Goal: Task Accomplishment & Management: Complete application form

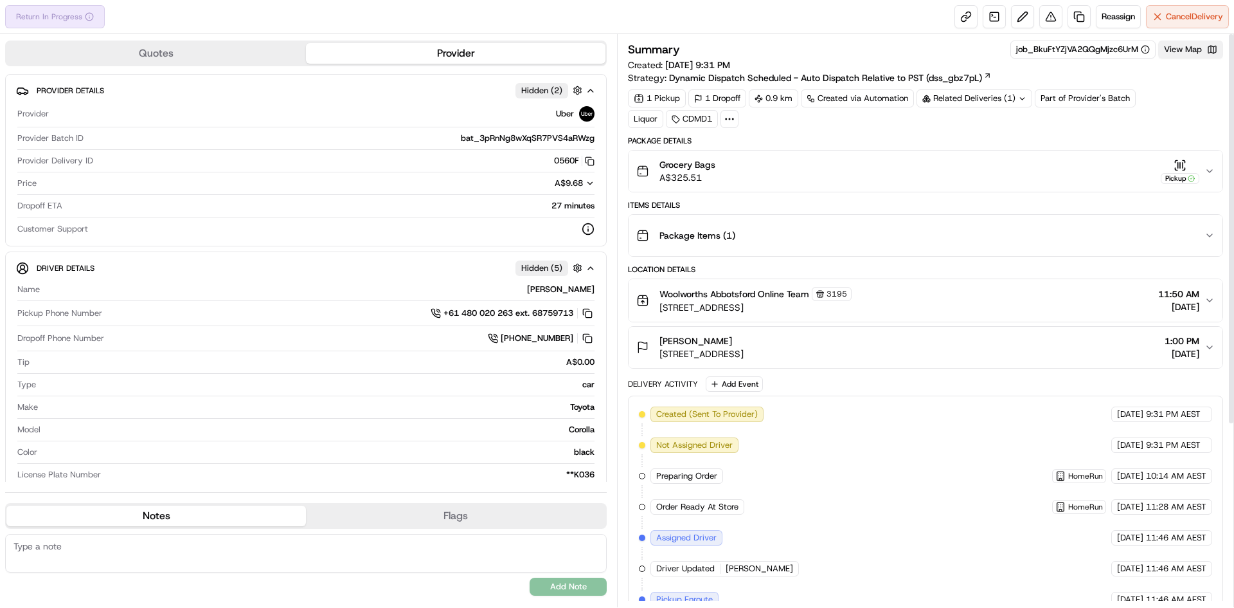
click at [1197, 46] on button "View Map" at bounding box center [1191, 50] width 65 height 18
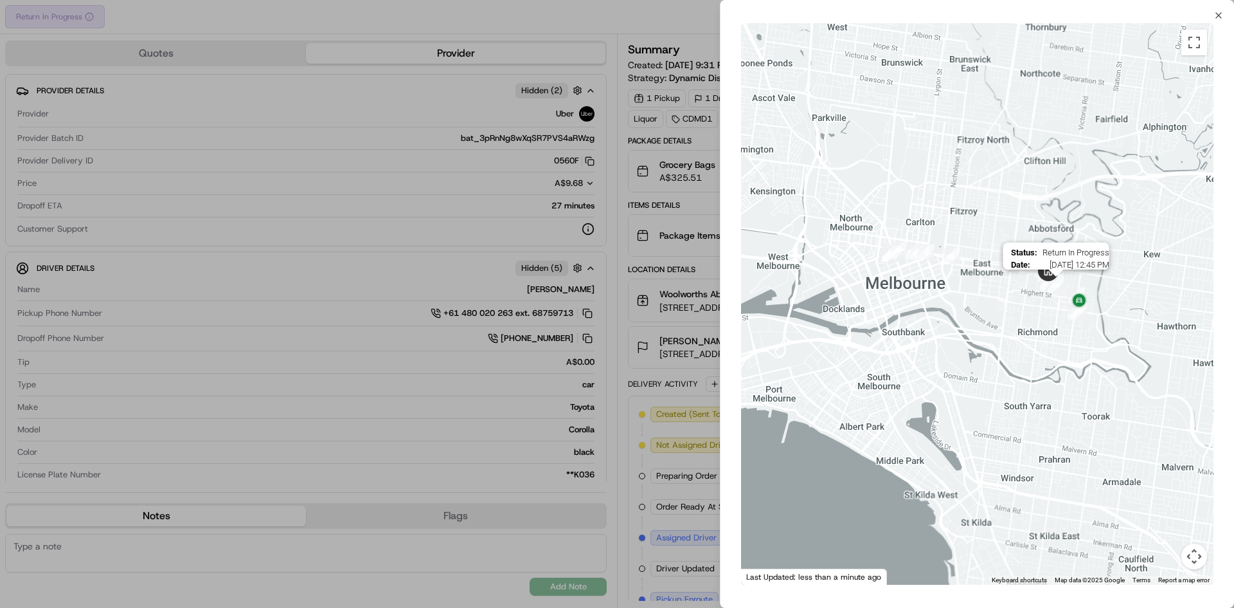
drag, startPoint x: 1139, startPoint y: 317, endPoint x: 1055, endPoint y: 289, distance: 88.6
click at [1055, 289] on img "24" at bounding box center [1056, 284] width 17 height 17
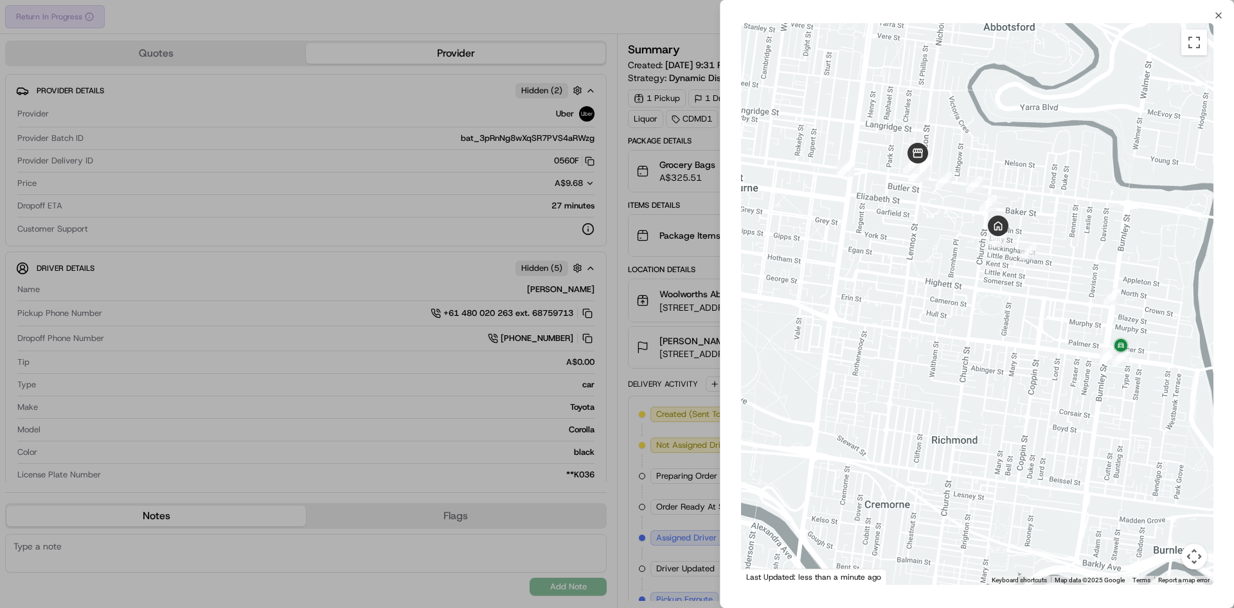
click at [531, 166] on div at bounding box center [617, 304] width 1234 height 608
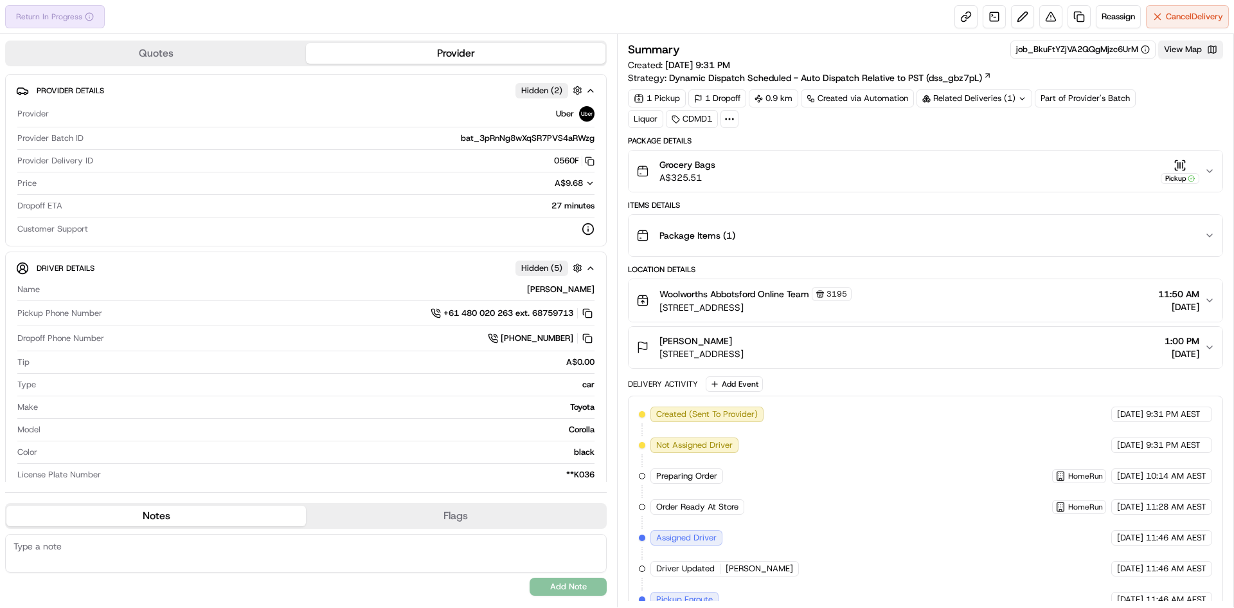
click at [1207, 55] on button "View Map" at bounding box center [1191, 50] width 65 height 18
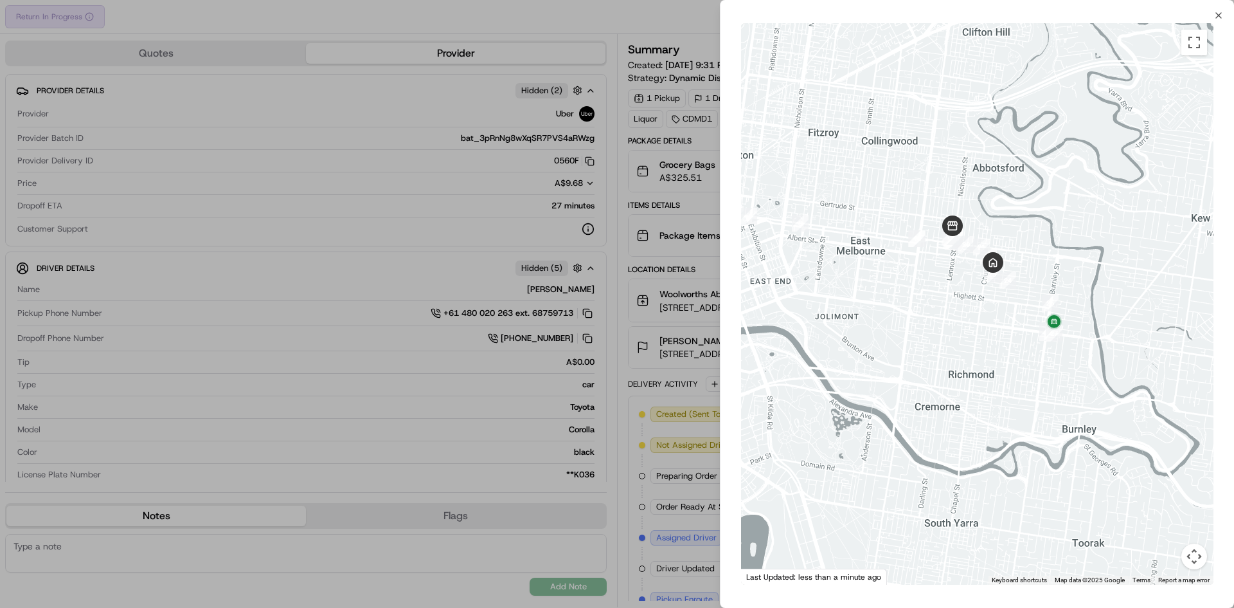
drag, startPoint x: 1152, startPoint y: 265, endPoint x: 1041, endPoint y: 236, distance: 114.3
click at [1041, 236] on div at bounding box center [977, 303] width 473 height 561
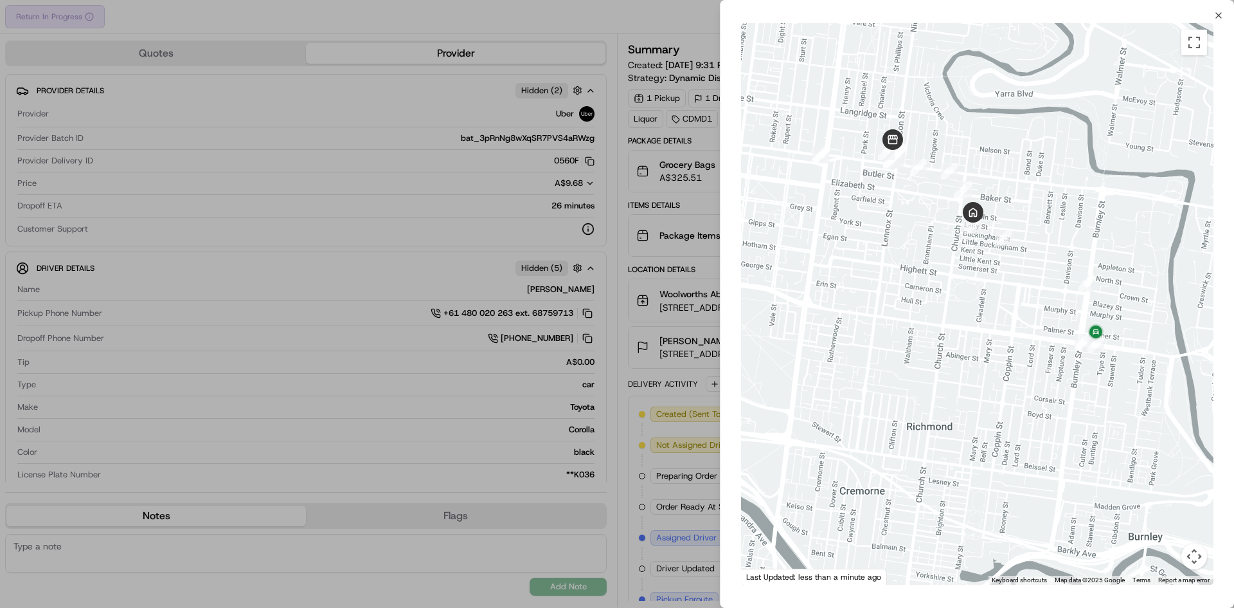
click at [634, 211] on div at bounding box center [617, 304] width 1234 height 608
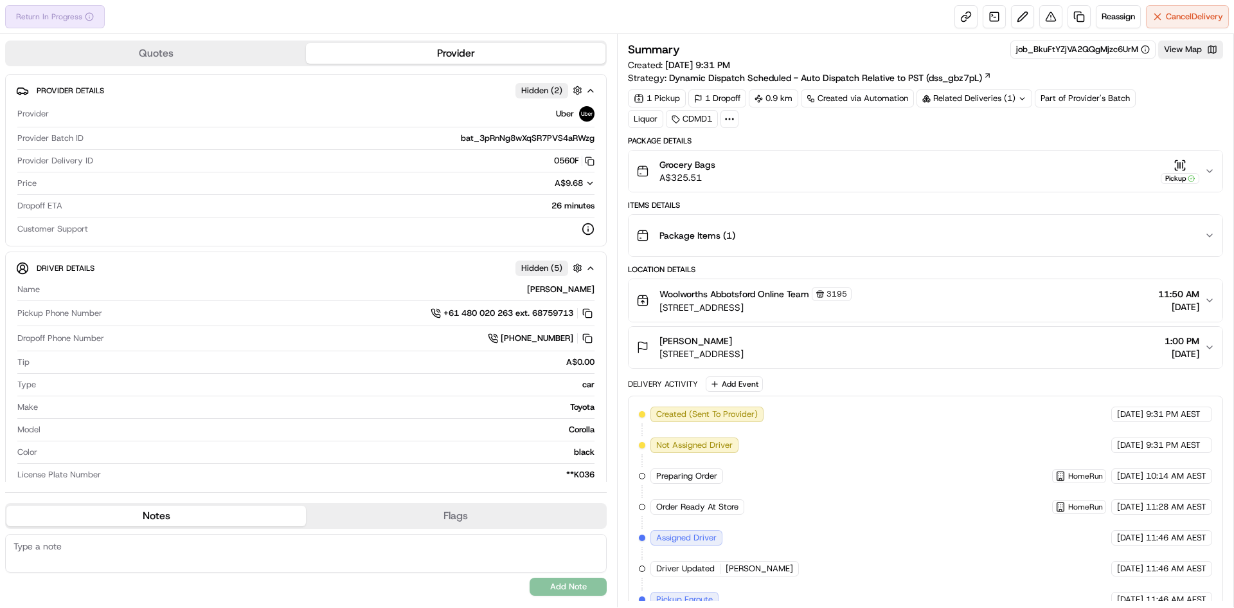
click at [984, 93] on div "Related Deliveries (1)" at bounding box center [975, 98] width 116 height 18
click at [1170, 55] on button "View Map" at bounding box center [1191, 50] width 65 height 18
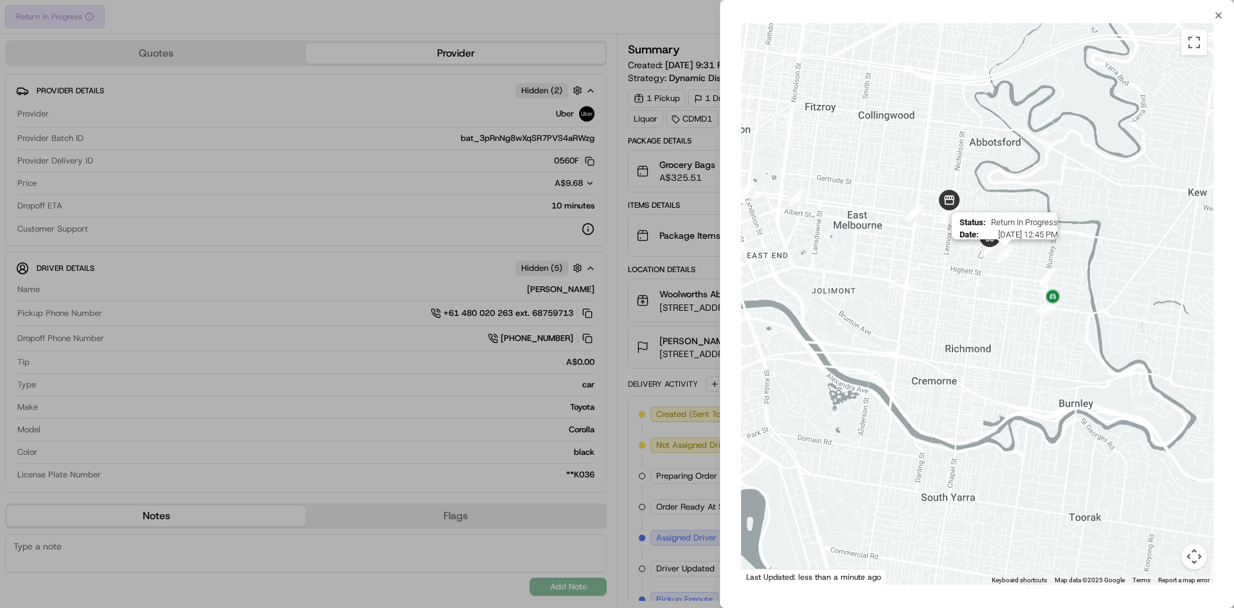
click at [1010, 248] on img "24" at bounding box center [1005, 254] width 17 height 17
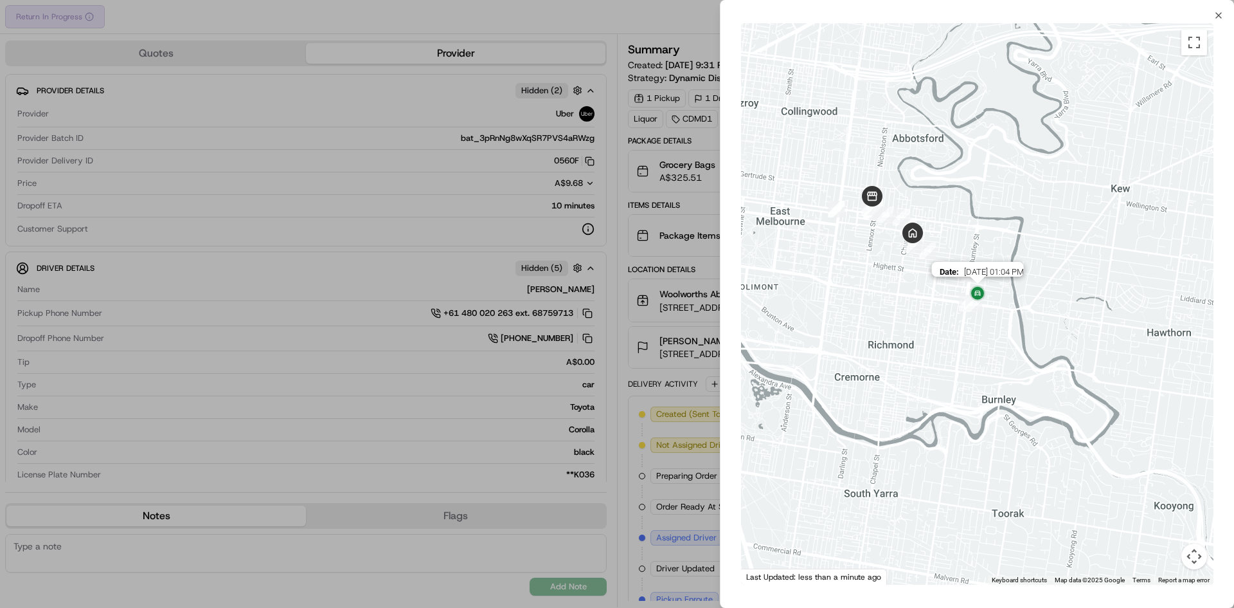
click at [984, 295] on img at bounding box center [978, 294] width 21 height 21
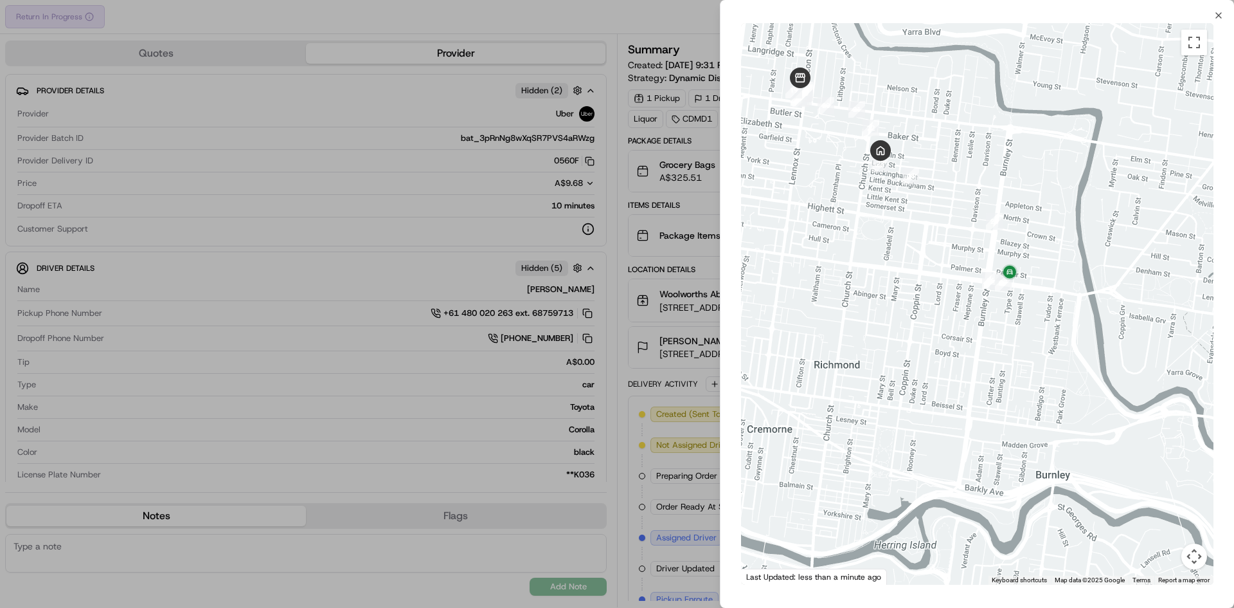
click at [895, 161] on div at bounding box center [977, 303] width 473 height 561
click at [899, 180] on div at bounding box center [977, 303] width 473 height 561
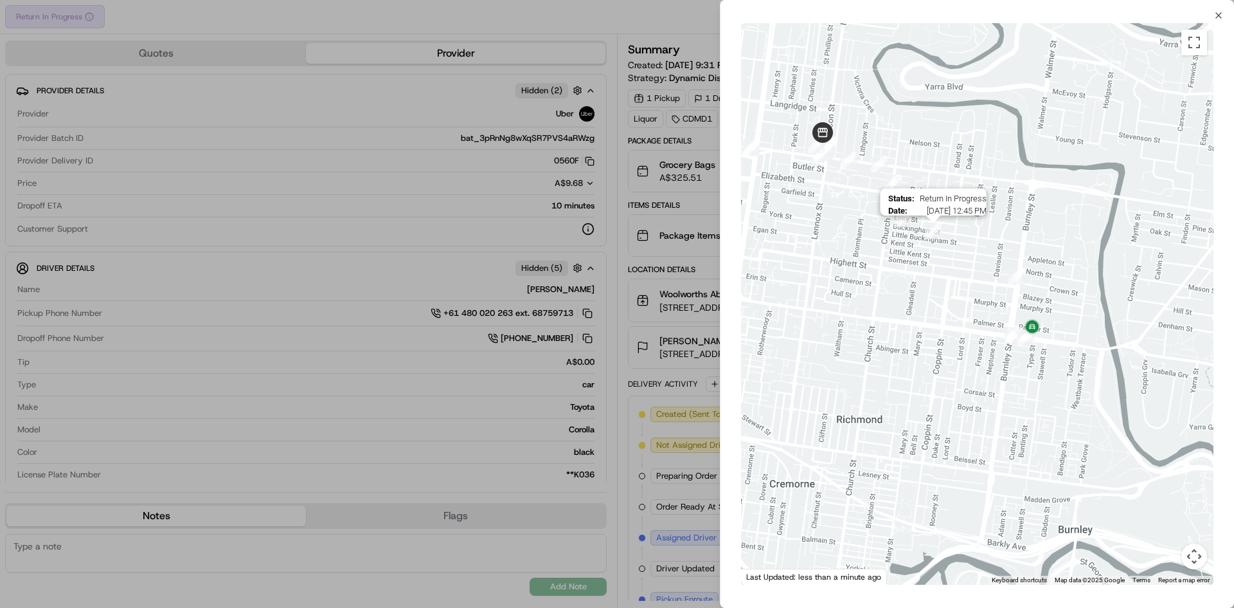
drag, startPoint x: 905, startPoint y: 194, endPoint x: 926, endPoint y: 245, distance: 55.9
click at [929, 243] on div "Status : Return In Progress Date : [DATE] 12:45 PM" at bounding box center [977, 303] width 473 height 561
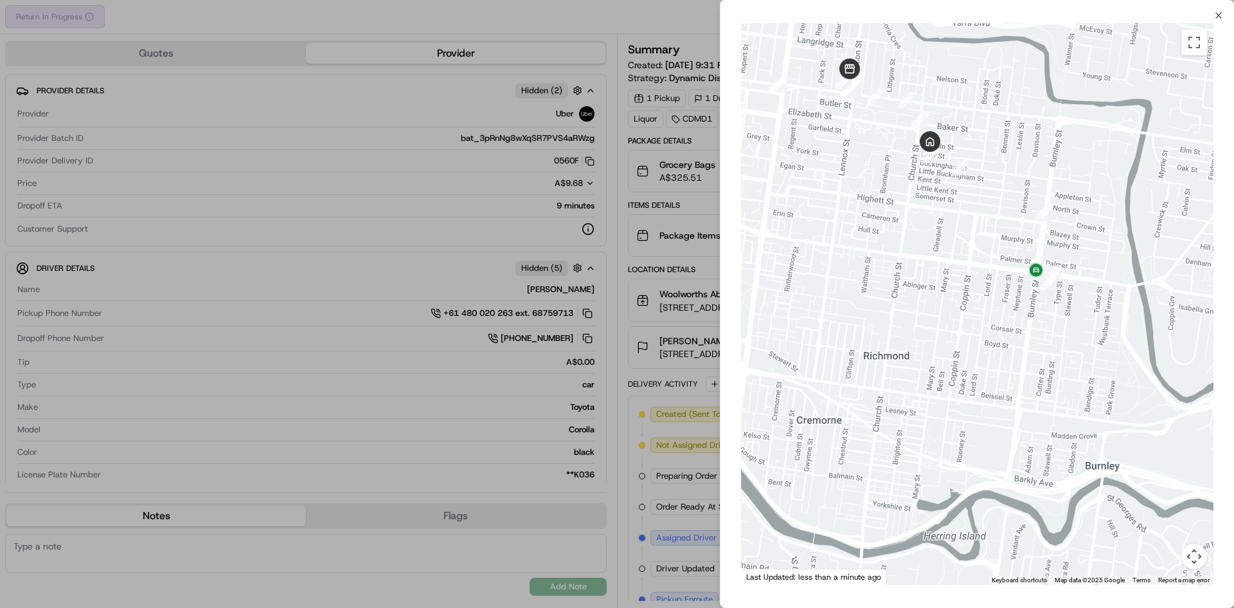
click at [1024, 203] on div at bounding box center [977, 303] width 473 height 561
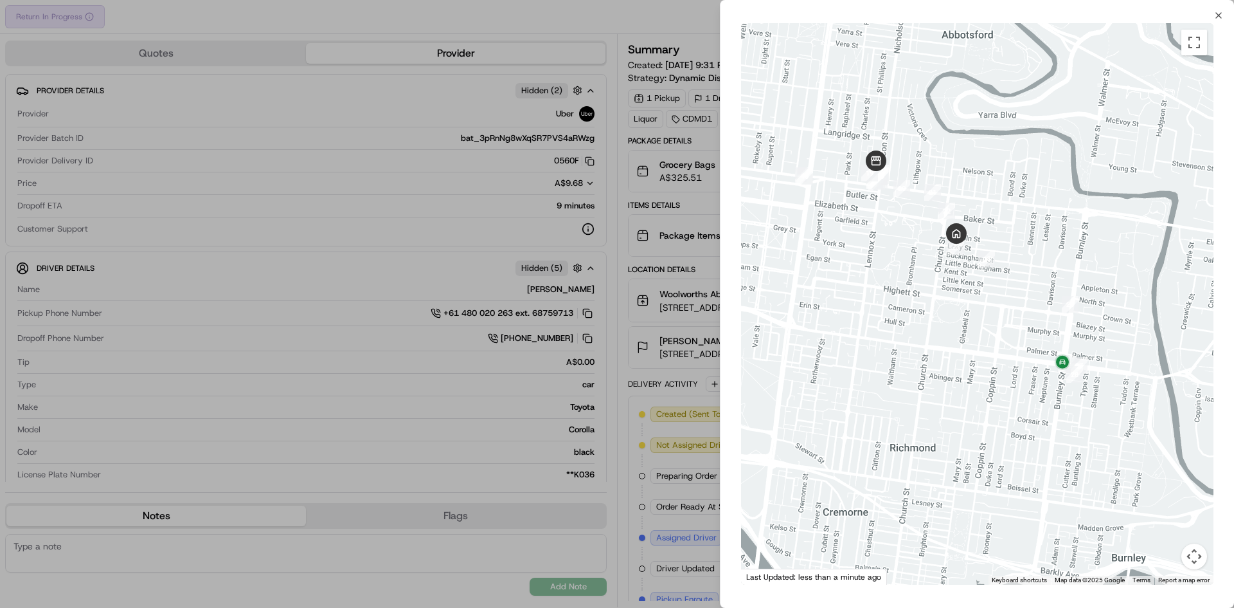
drag, startPoint x: 1025, startPoint y: 234, endPoint x: 1052, endPoint y: 320, distance: 89.9
click at [1052, 320] on div at bounding box center [977, 303] width 473 height 561
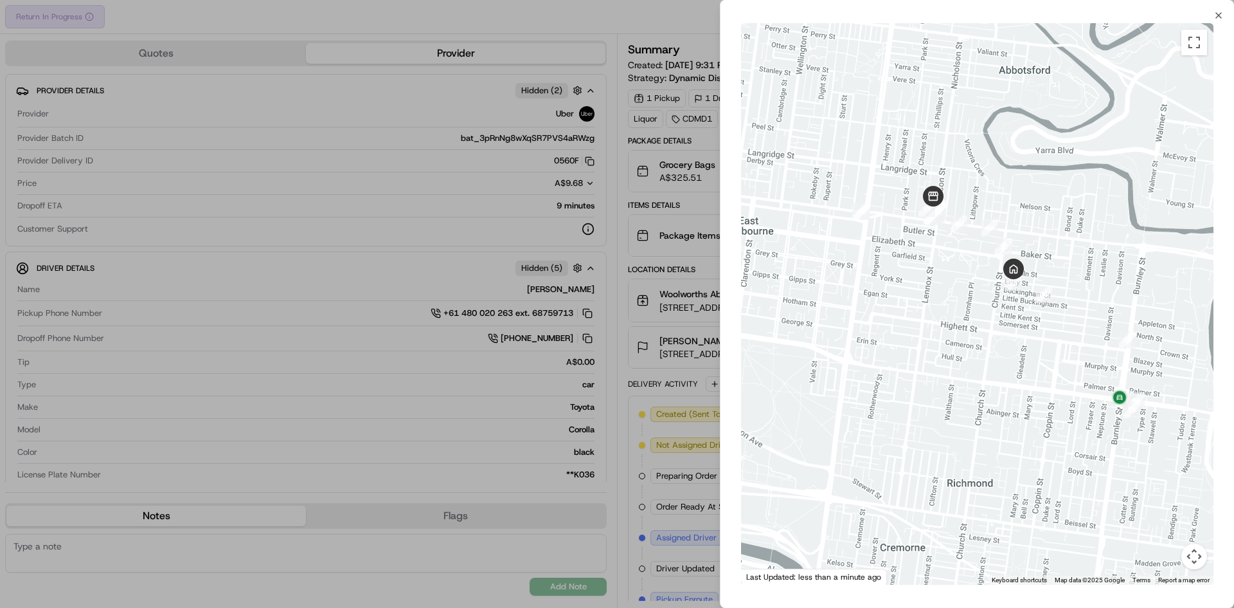
drag, startPoint x: 883, startPoint y: 207, endPoint x: 944, endPoint y: 244, distance: 71.2
click at [944, 244] on div at bounding box center [977, 303] width 473 height 561
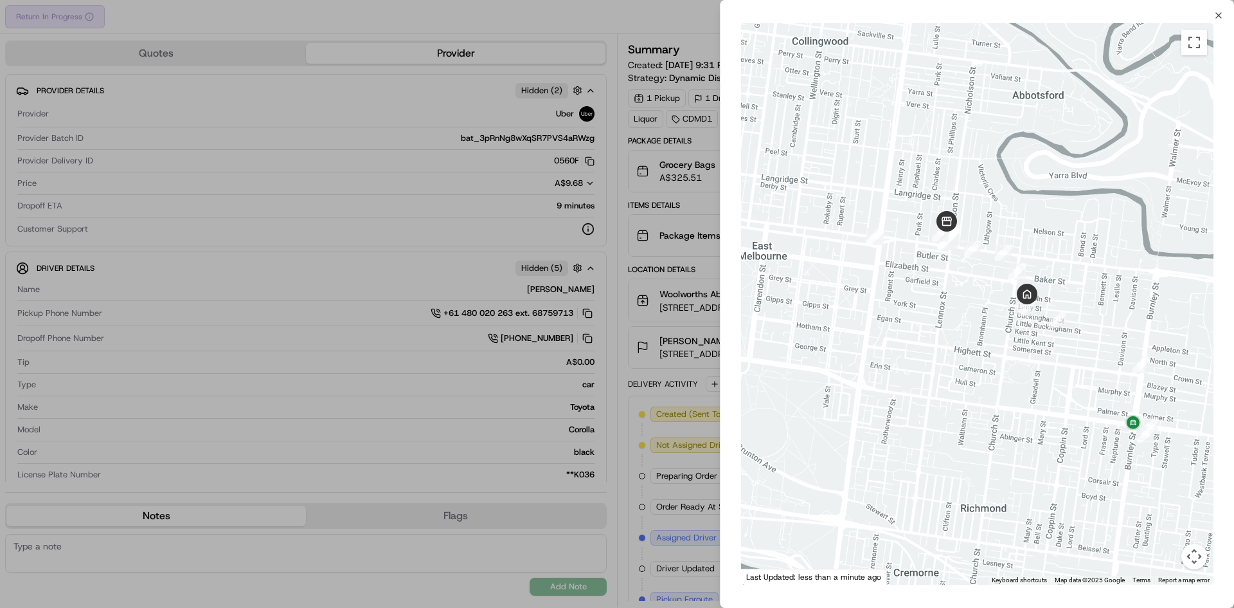
drag, startPoint x: 914, startPoint y: 202, endPoint x: 956, endPoint y: 216, distance: 44.1
click at [932, 227] on div at bounding box center [977, 303] width 473 height 561
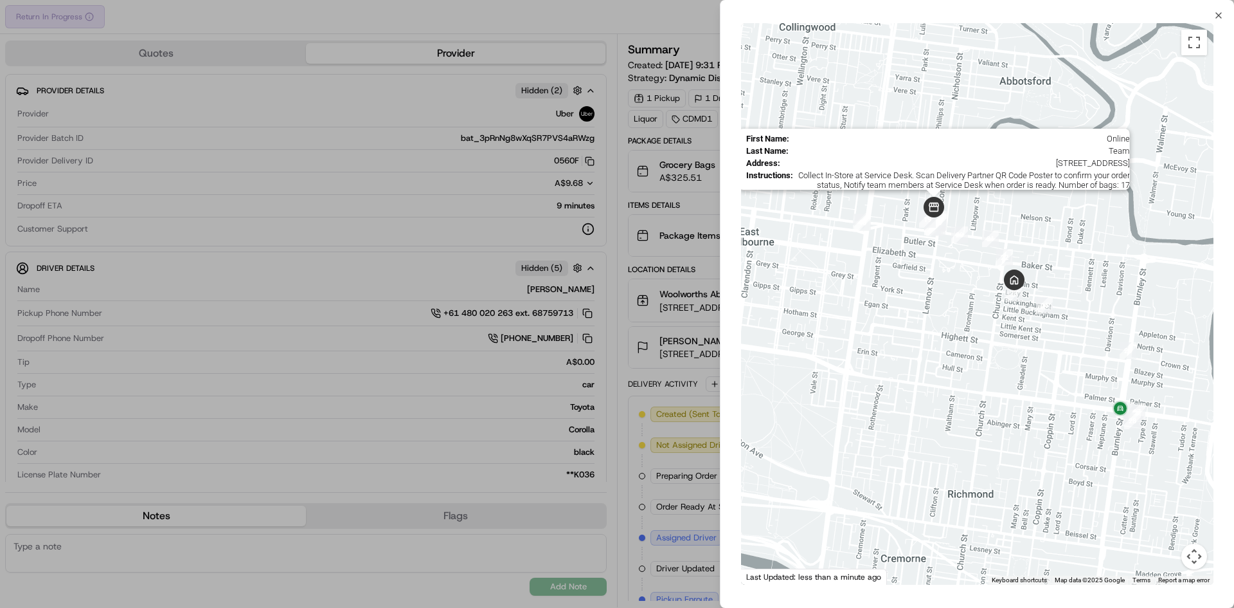
drag, startPoint x: 956, startPoint y: 215, endPoint x: 938, endPoint y: 199, distance: 24.1
click at [938, 199] on img at bounding box center [934, 207] width 21 height 21
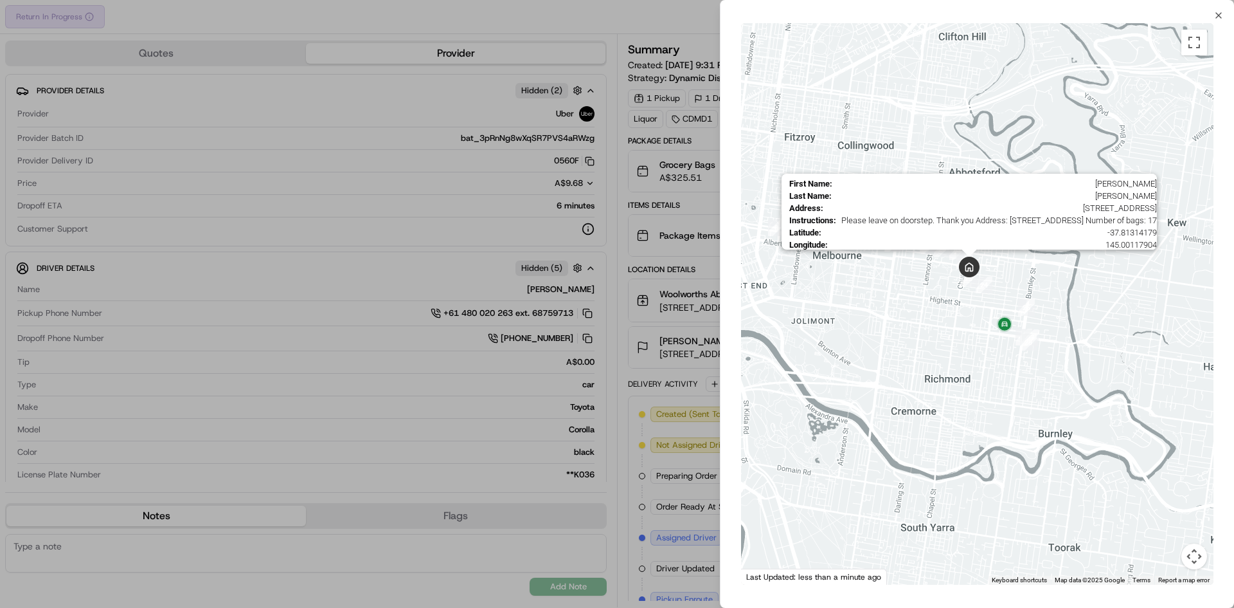
drag, startPoint x: 885, startPoint y: 179, endPoint x: 962, endPoint y: 273, distance: 121.5
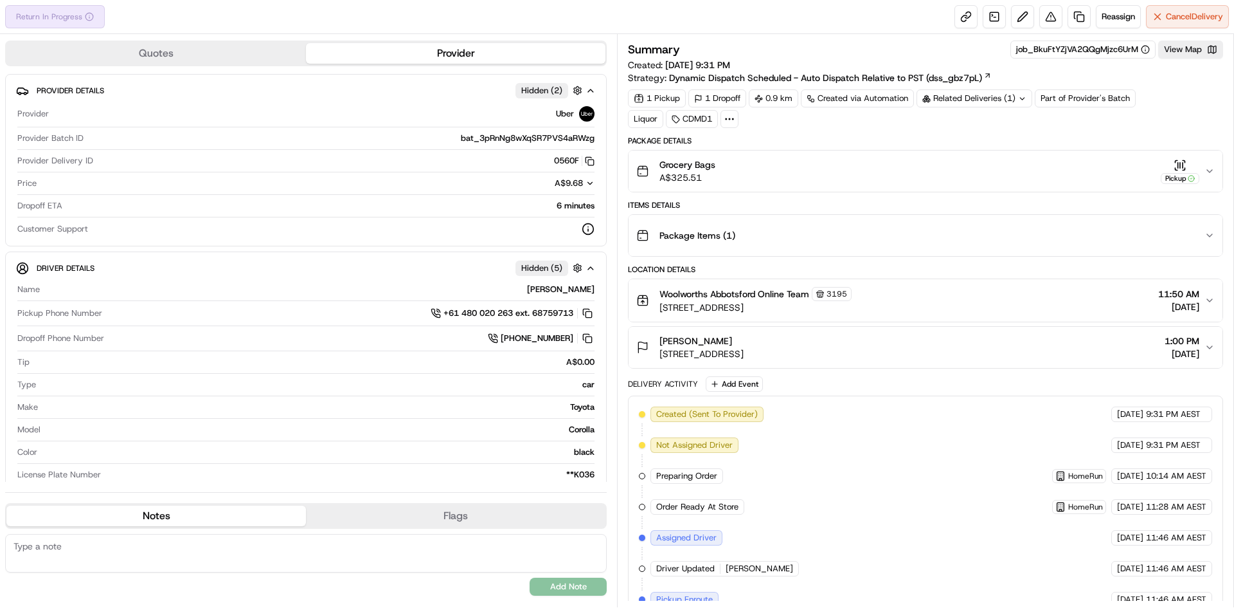
click at [1213, 40] on div "Summary job_BkuFtYZjVA2QQgMjzc6UrM View Map Created: [DATE] 9:31 PM Strategy: D…" at bounding box center [925, 320] width 617 height 573
click at [1208, 52] on button "View Map" at bounding box center [1191, 50] width 65 height 18
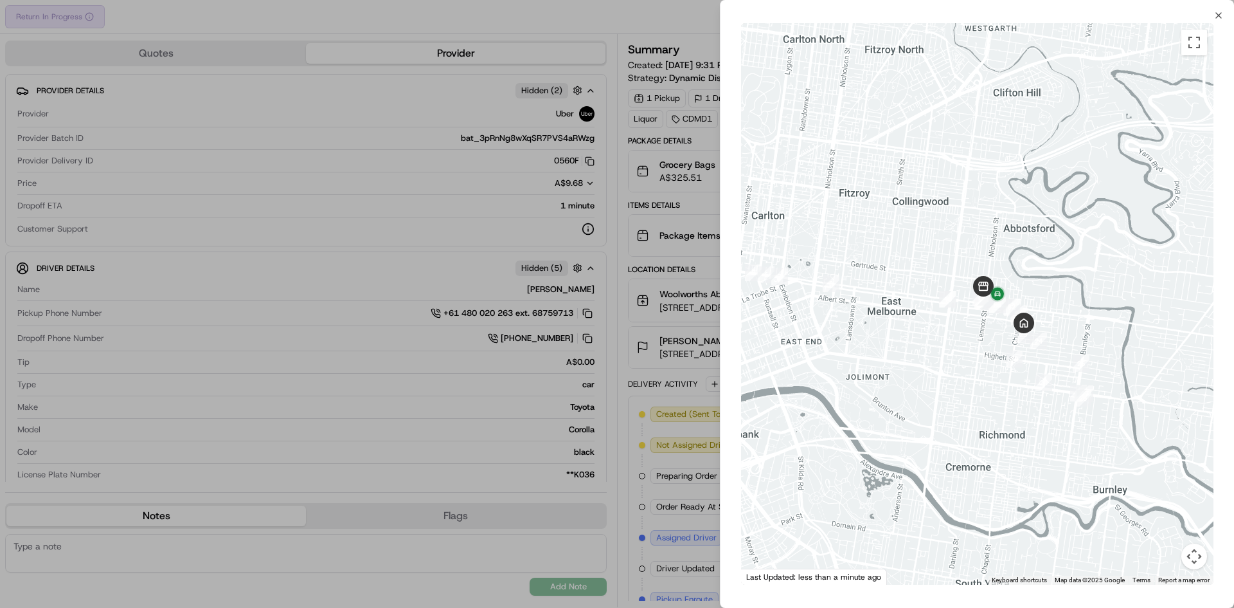
drag, startPoint x: 918, startPoint y: 284, endPoint x: 936, endPoint y: 199, distance: 86.1
click at [931, 176] on div at bounding box center [977, 303] width 473 height 561
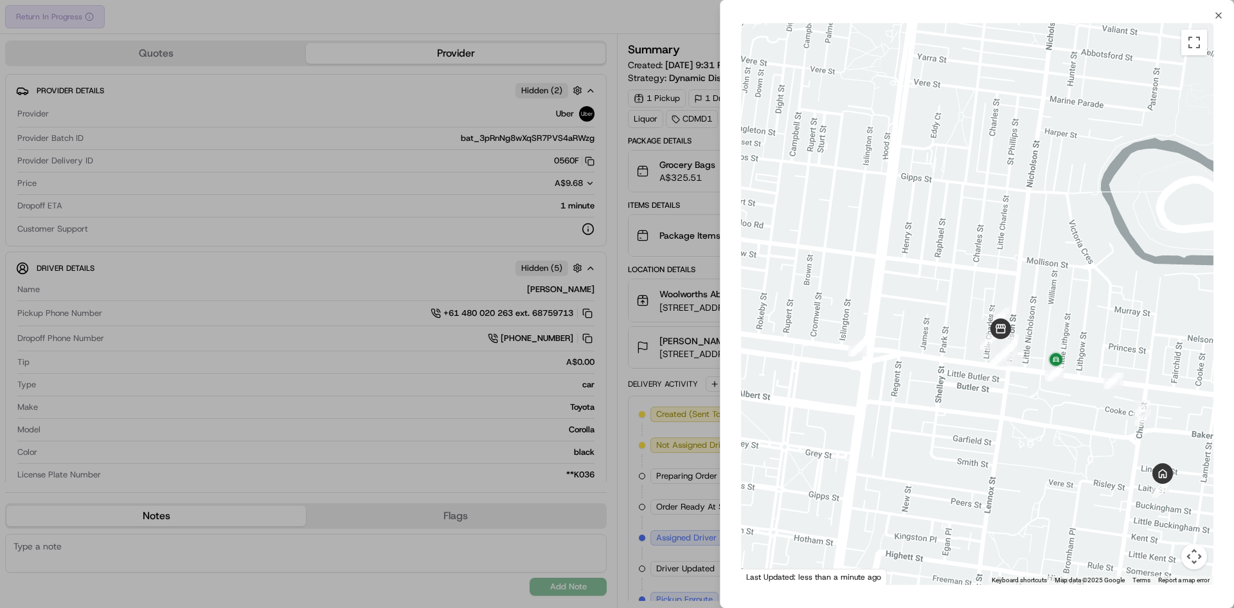
drag, startPoint x: 984, startPoint y: 233, endPoint x: 976, endPoint y: 206, distance: 28.3
click at [976, 206] on div at bounding box center [977, 303] width 473 height 561
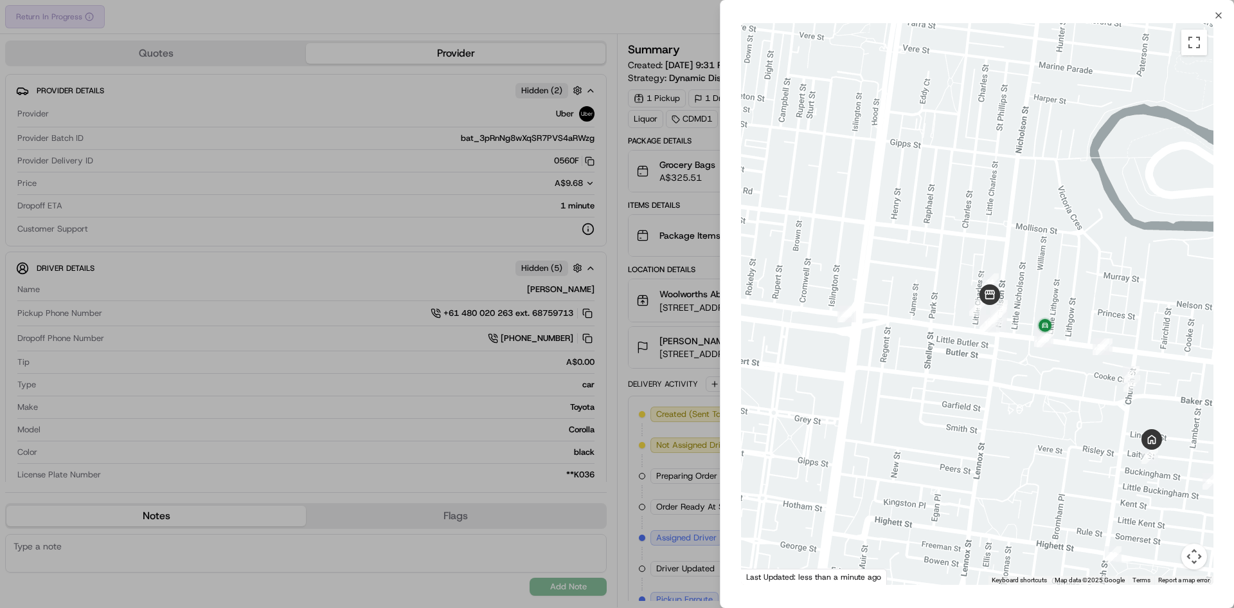
click at [476, 291] on div at bounding box center [617, 304] width 1234 height 608
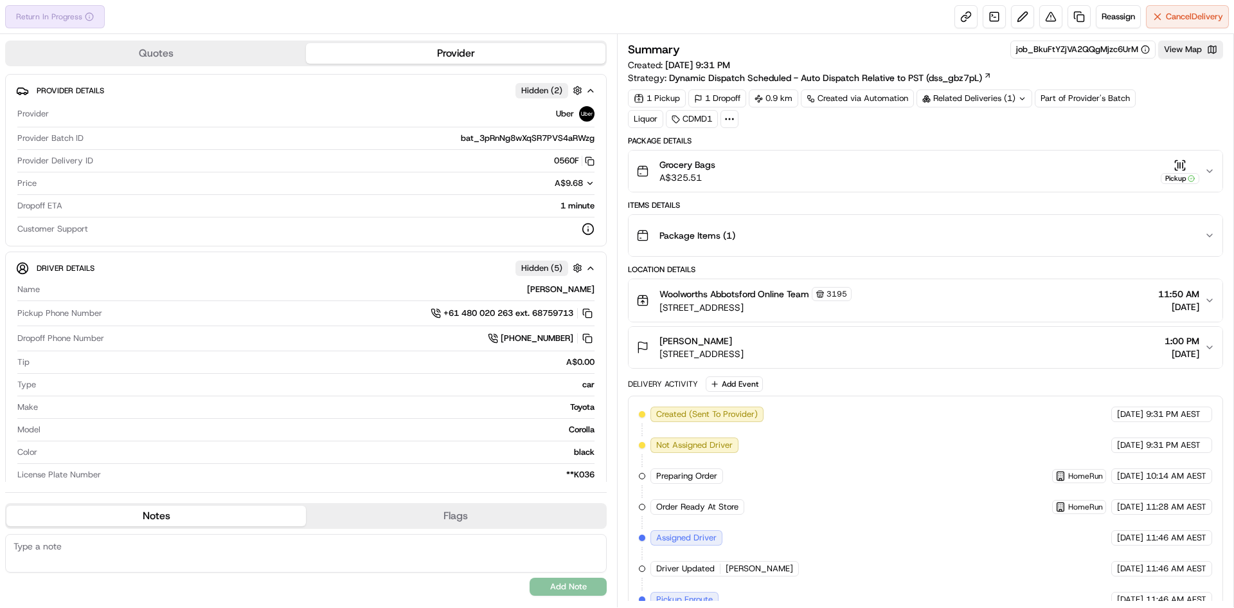
click at [1032, 17] on div "Reassign Cancel Delivery" at bounding box center [1092, 16] width 275 height 23
click at [1029, 18] on button at bounding box center [1022, 16] width 23 height 23
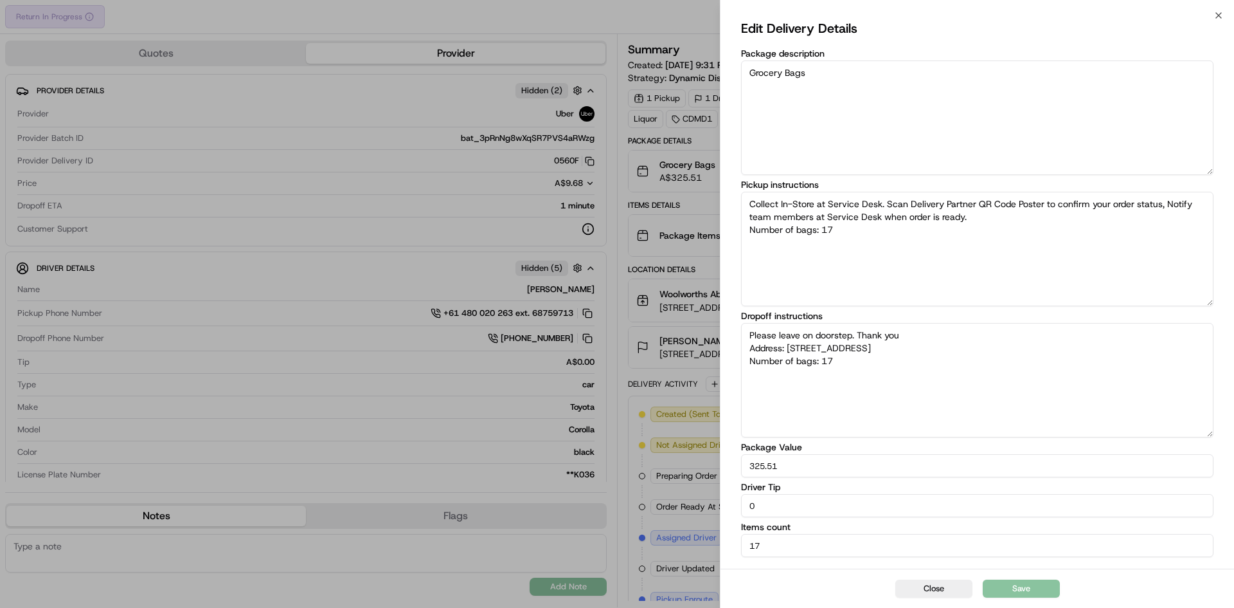
click at [947, 330] on textarea "Please leave on doorstep. Thank you Address: [STREET_ADDRESS] Number of bags: 17" at bounding box center [977, 380] width 473 height 114
type textarea "Collect In-Store at Service Desk. Scan Delivery Partner QR Code Poster to confi…"
type textarea "Please leave on doorstep. Thank you Address: [STREET_ADDRESS] Number of bags: 17"
type textarea "Collect In-Store at Service Desk. Scan Delivery Partner QR Code Poster to confi…"
type textarea "Please leave on doorstep. Thank you Address: [STREET_ADDRESS] Number of bags: 17"
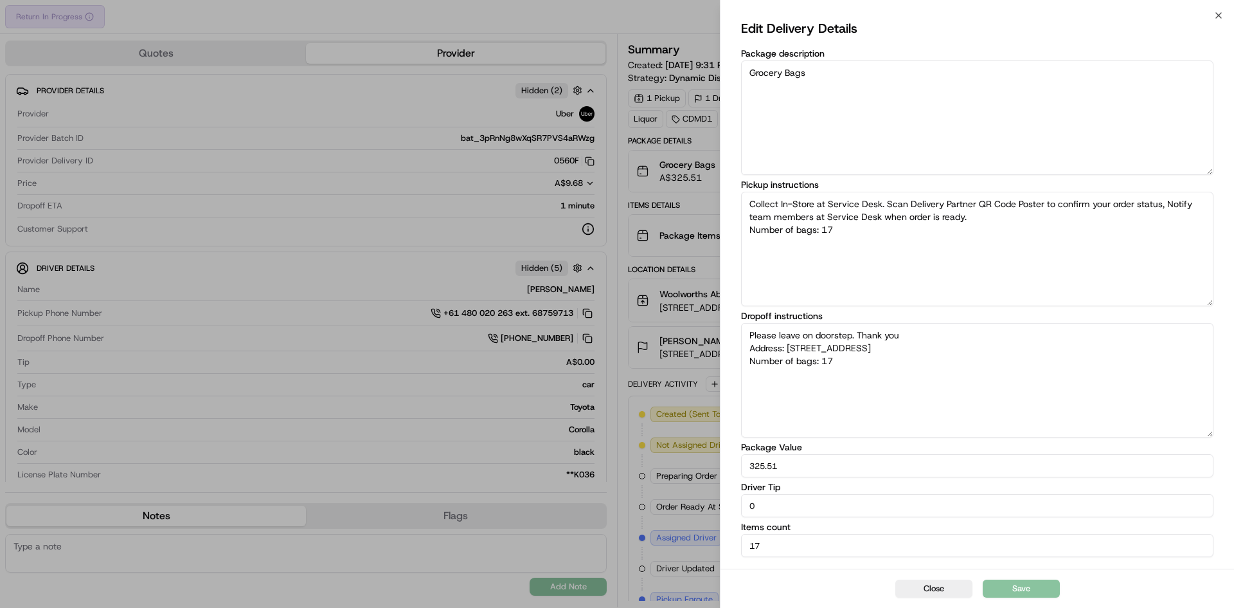
type textarea "Collect In-Store at Service Desk. Scan Delivery Partner QR Code Poster to confi…"
type textarea "Please leave on doorstep. Thank you Address: [STREET_ADDRESS] Number of bags: 17"
type textarea "Collect In-Store at Service Desk. Scan Delivery Partner QR Code Poster to confi…"
type textarea "Please leave on doorstep. Thank you Address: [STREET_ADDRESS] Number of bags: 17"
type textarea "Collect In-Store at Service Desk. Scan Delivery Partner QR Code Poster to confi…"
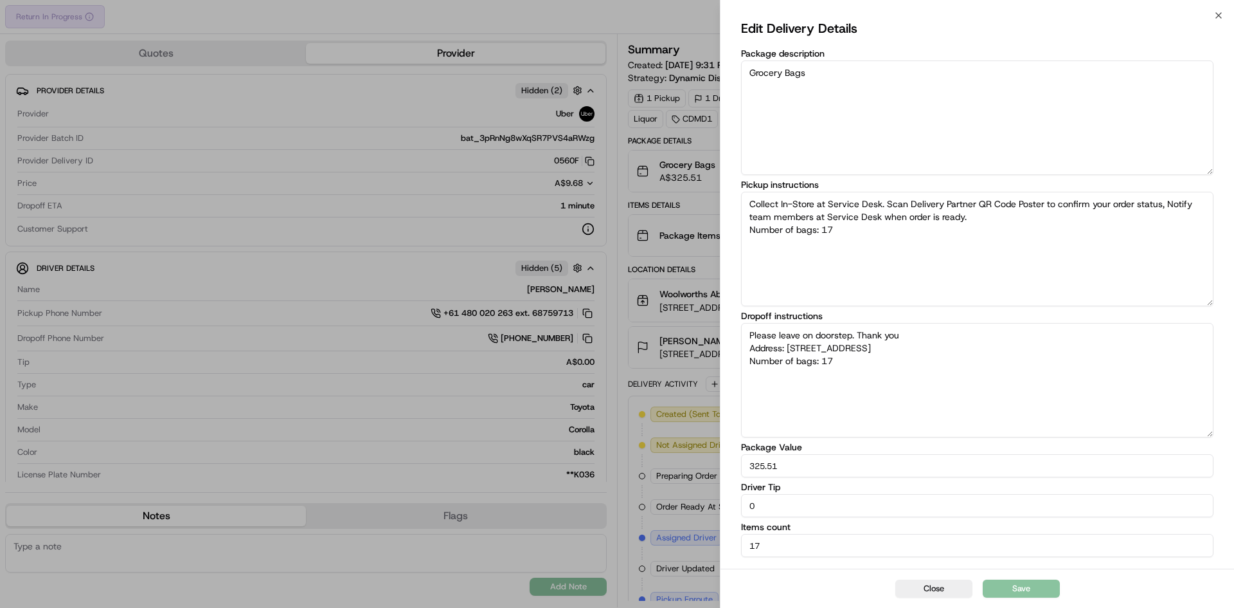
type textarea "Please leave on doorstep. Thank you Address: [STREET_ADDRESS] Number of bags: 17"
type textarea "Collect In-Store at Service Desk. Scan Delivery Partner QR Code Poster to confi…"
type textarea "Please leave on doorstep. Thank you Address: [STREET_ADDRESS] Number of bags: 17"
type textarea "Collect In-Store at Service Desk. Scan Delivery Partner QR Code Poster to confi…"
type textarea "Please leave on doorstep. Thank you Address: [STREET_ADDRESS] Number of bags: 17"
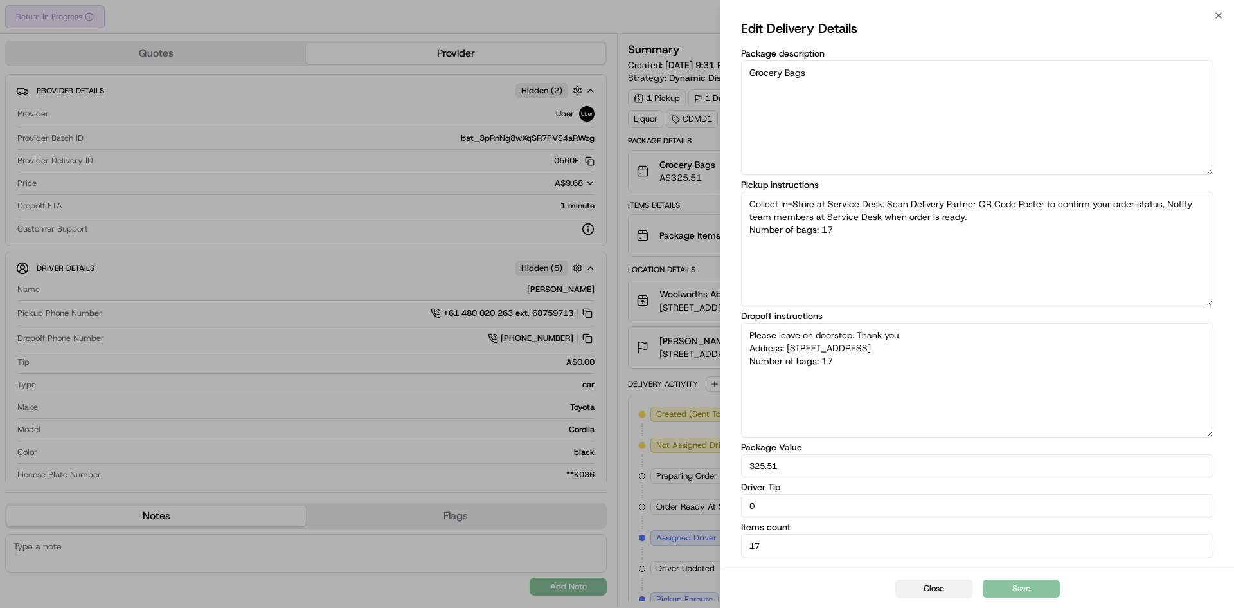
click at [903, 585] on button "Close" at bounding box center [934, 588] width 77 height 18
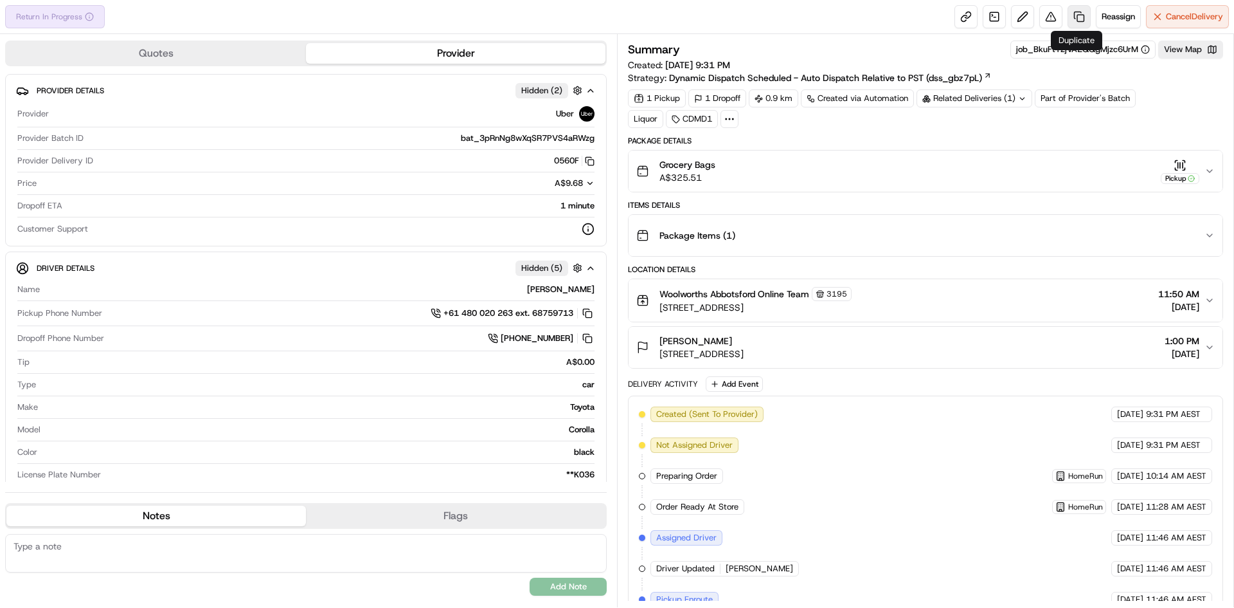
click at [1077, 17] on link at bounding box center [1079, 16] width 23 height 23
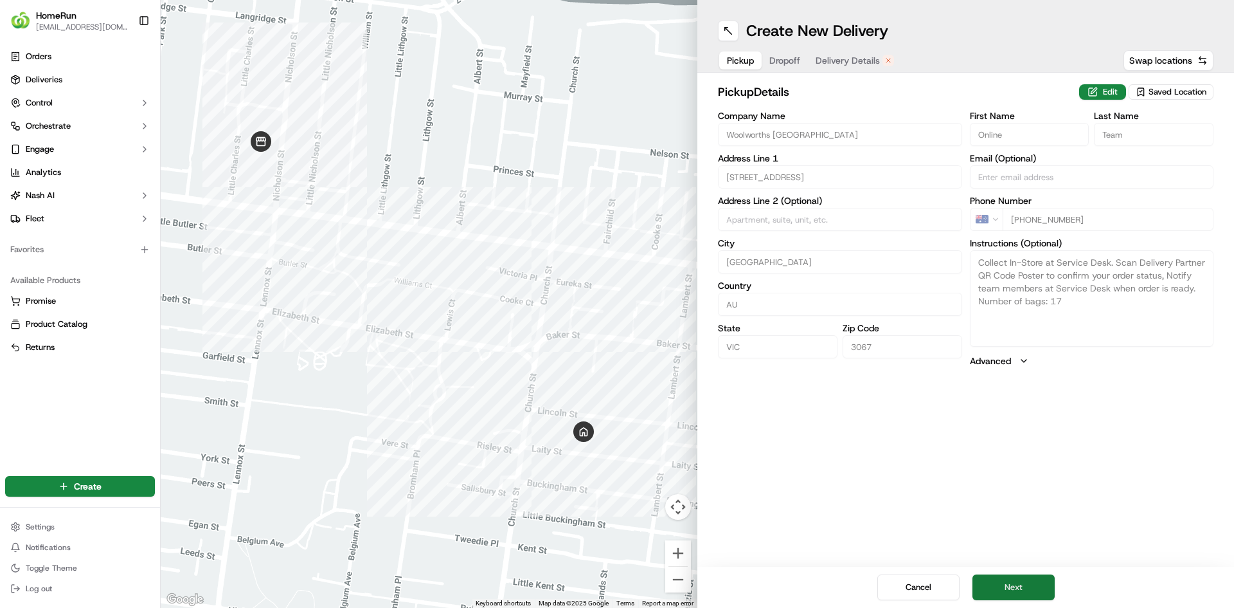
click at [1038, 583] on button "Next" at bounding box center [1014, 587] width 82 height 26
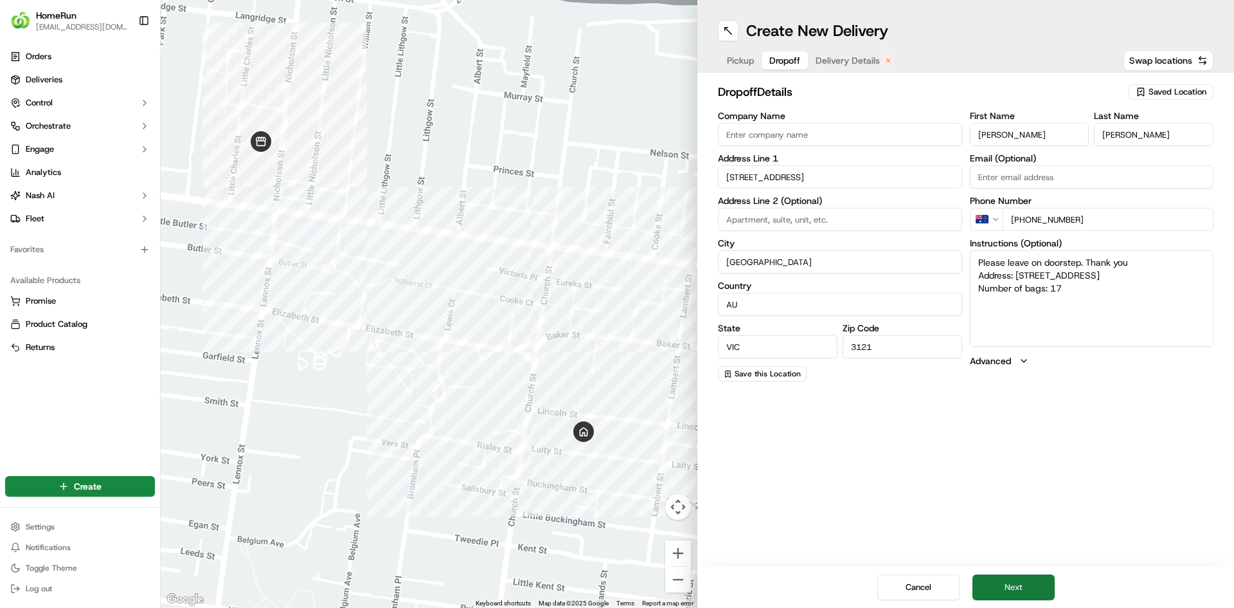
click at [1038, 583] on button "Next" at bounding box center [1014, 587] width 82 height 26
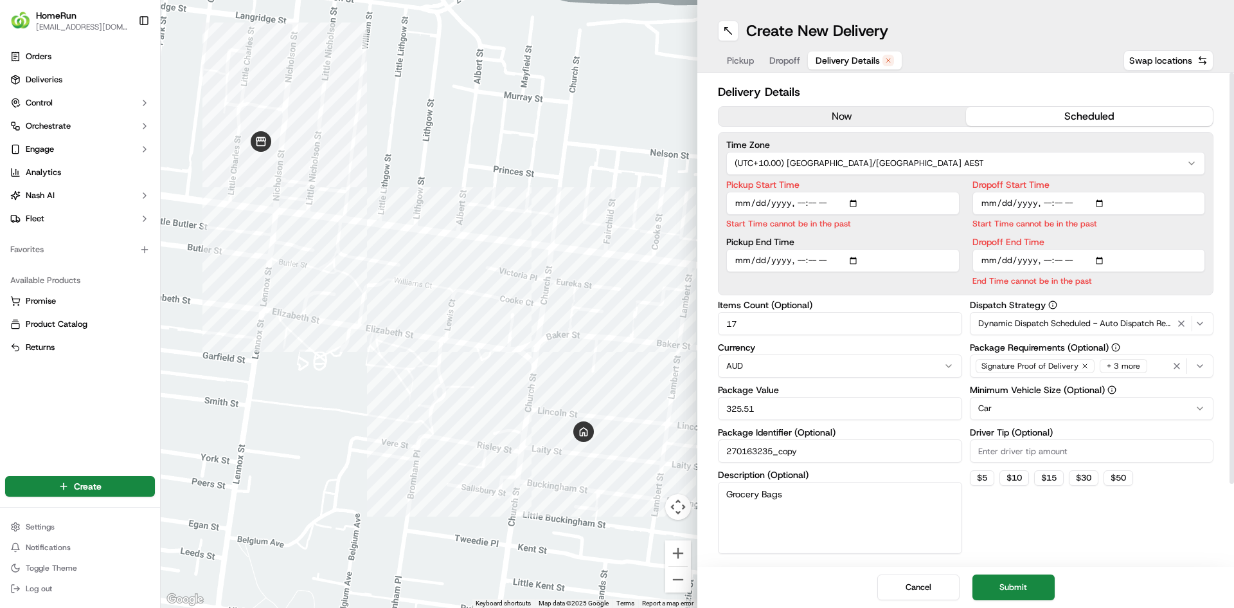
click at [799, 206] on input "Pickup Start Time" at bounding box center [843, 203] width 233 height 23
click at [813, 204] on input "Pickup Start Time" at bounding box center [843, 203] width 233 height 23
type input "[DATE]T13:30"
click at [731, 260] on div "Pickup Start Time Pickup End Time" at bounding box center [843, 233] width 233 height 107
click at [803, 241] on input "Pickup End Time" at bounding box center [843, 245] width 233 height 23
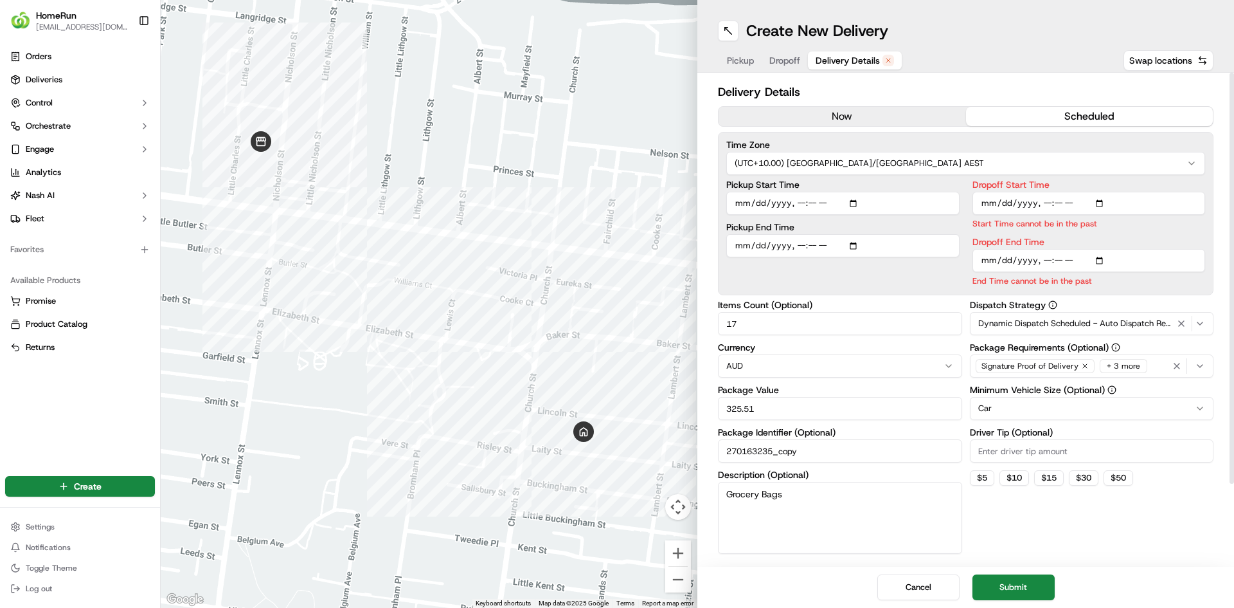
click at [796, 242] on input "Pickup End Time" at bounding box center [843, 245] width 233 height 23
click at [811, 247] on input "Pickup End Time" at bounding box center [843, 245] width 233 height 23
type input "[DATE]T13:35"
click at [1043, 201] on input "Dropoff Start Time" at bounding box center [1089, 203] width 233 height 23
click at [1049, 205] on input "Dropoff Start Time" at bounding box center [1089, 203] width 233 height 23
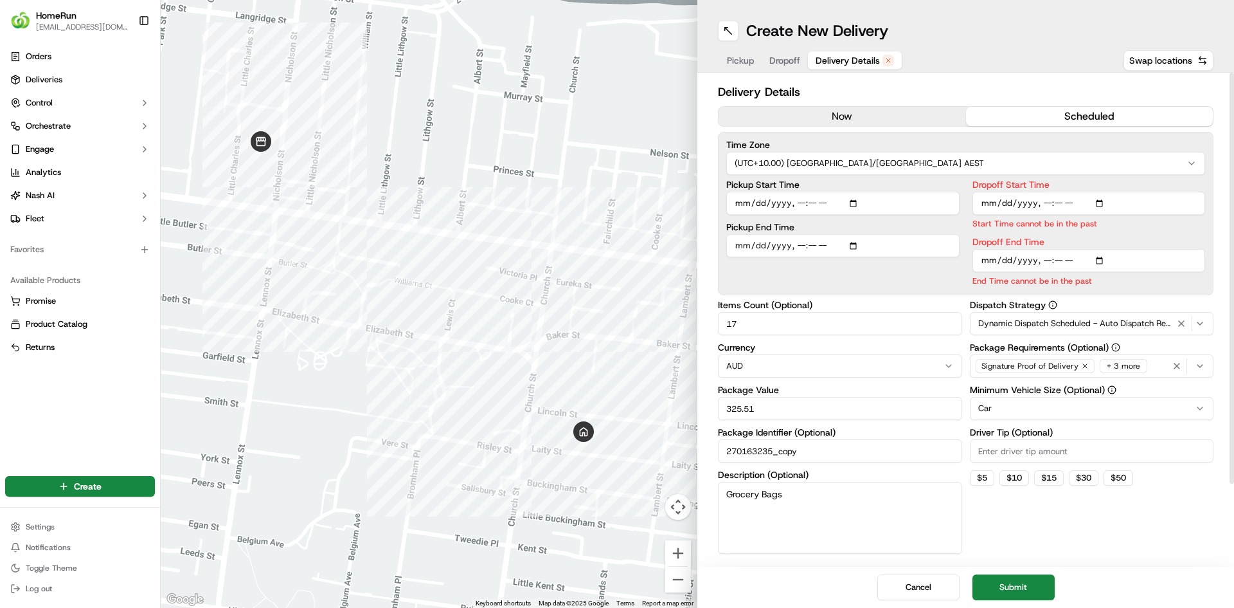
click at [1054, 203] on input "Dropoff Start Time" at bounding box center [1089, 203] width 233 height 23
type input "[DATE]T13:55"
click at [1040, 258] on input "Dropoff End Time" at bounding box center [1089, 260] width 233 height 23
type input "[DATE]T14:00"
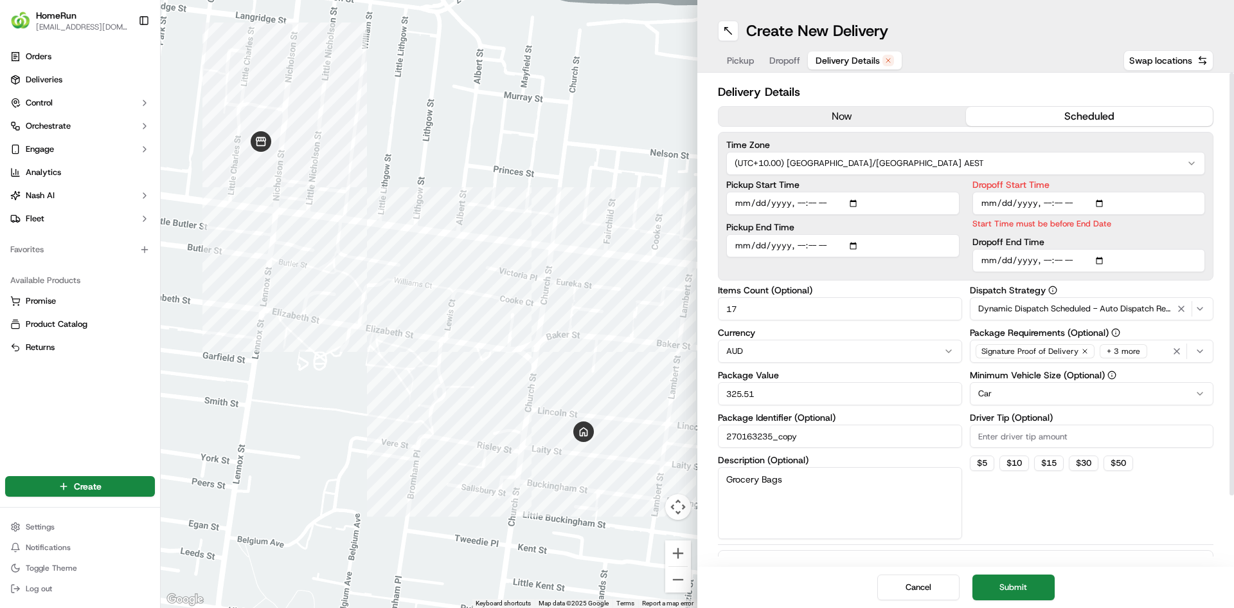
click at [990, 207] on input "Dropoff Start Time" at bounding box center [1089, 203] width 233 height 23
click at [961, 254] on div "Pickup Start Time Pickup End Time Dropoff Start Time Start Time must be before …" at bounding box center [966, 226] width 479 height 92
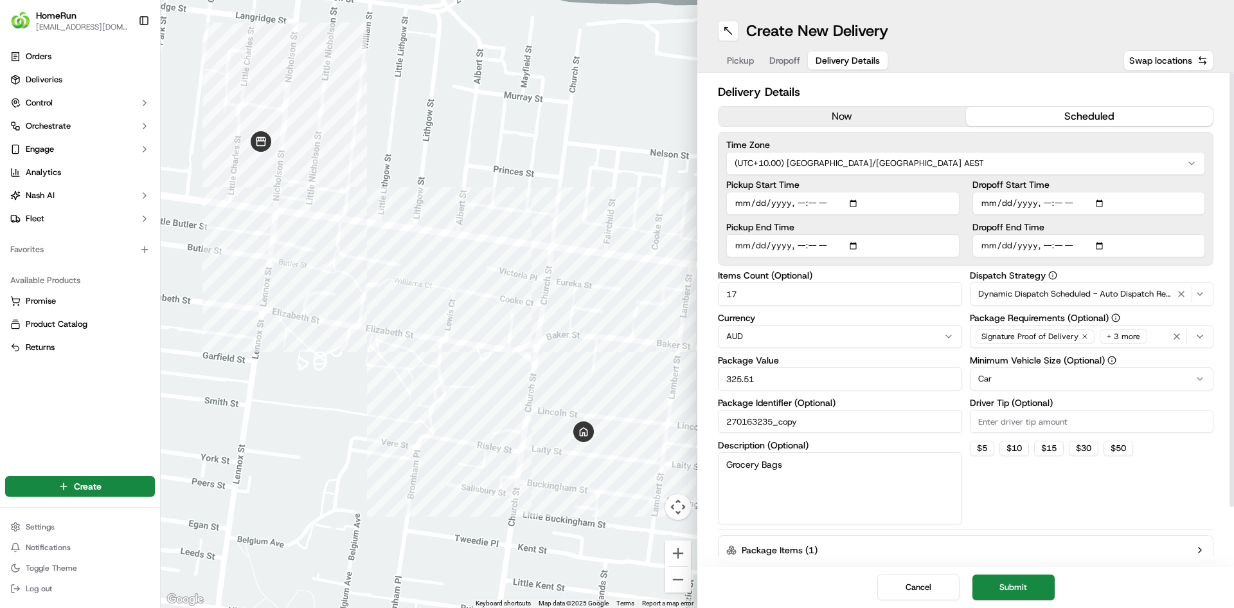
click at [1021, 572] on div "Cancel Submit" at bounding box center [966, 586] width 537 height 41
click at [1021, 584] on button "Submit" at bounding box center [1014, 587] width 82 height 26
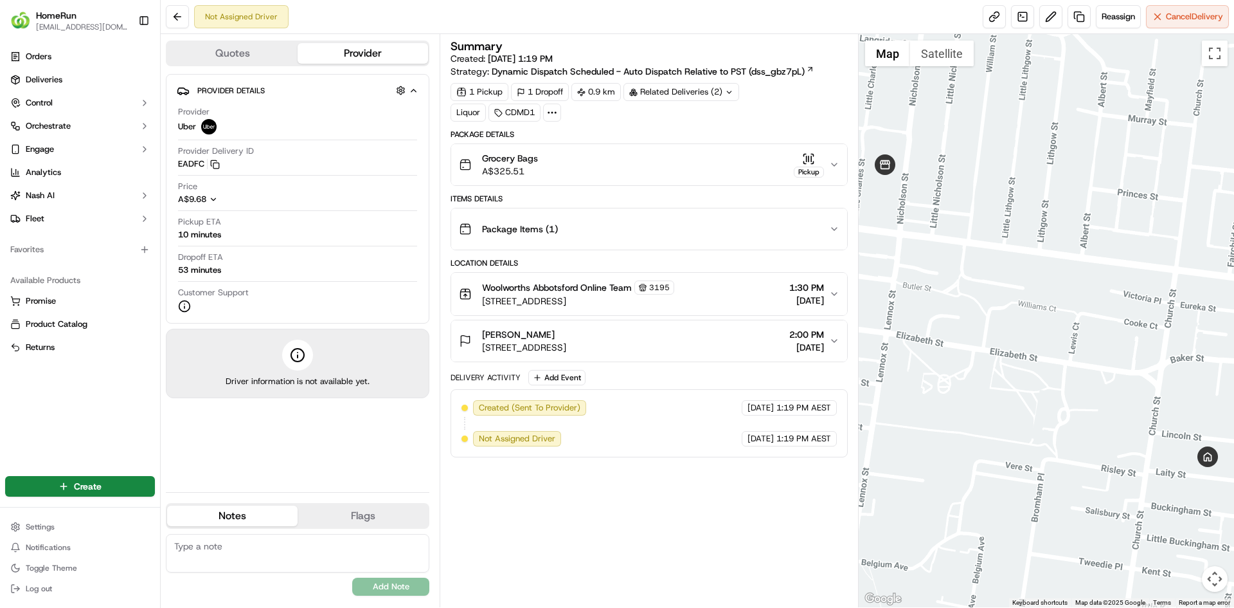
click at [548, 113] on icon at bounding box center [552, 113] width 12 height 12
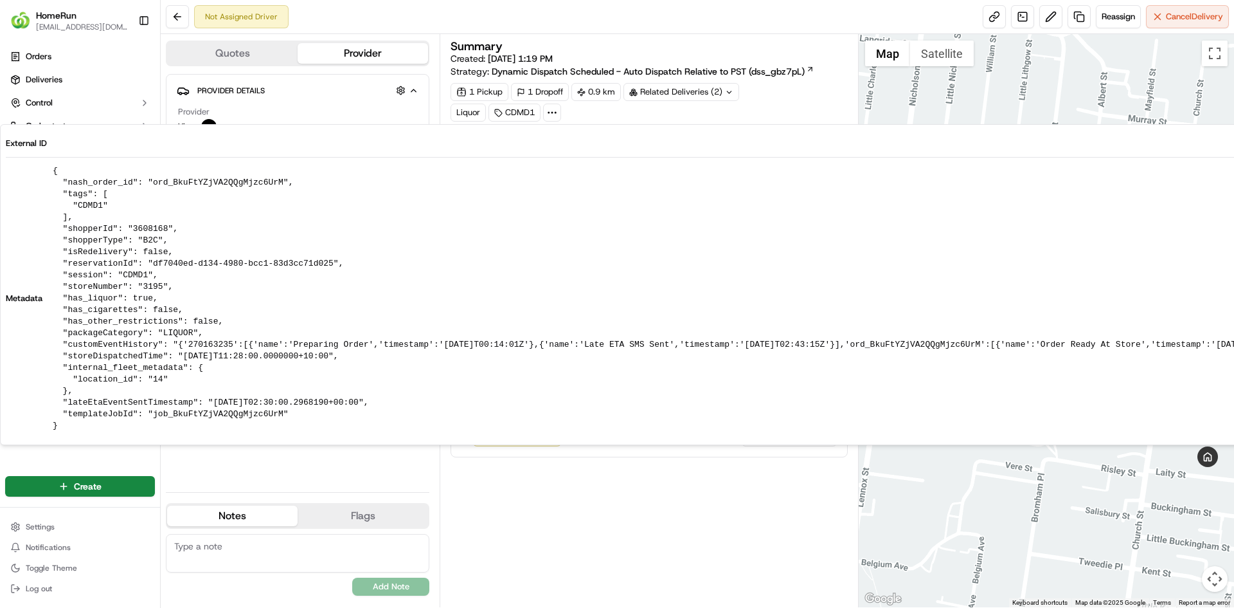
click at [548, 113] on icon at bounding box center [552, 113] width 12 height 12
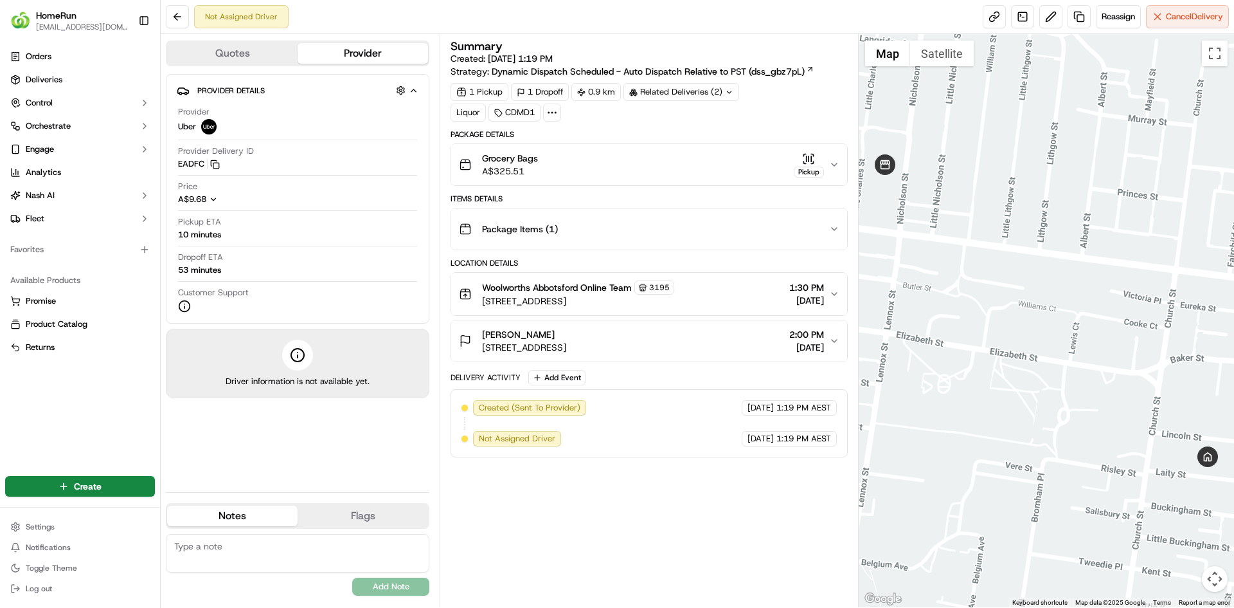
click at [469, 110] on div "Liquor" at bounding box center [468, 113] width 35 height 18
click at [469, 111] on div "Liquor" at bounding box center [468, 113] width 35 height 18
click at [471, 111] on div "Liquor" at bounding box center [468, 113] width 35 height 18
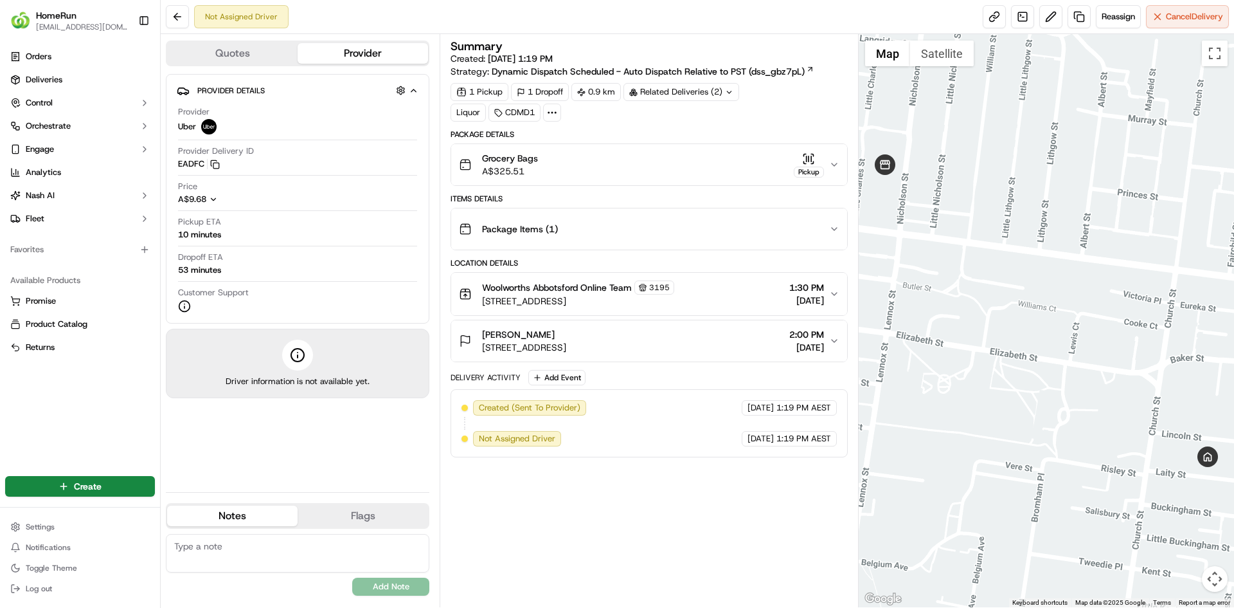
click at [1190, 31] on div "Not Assigned Driver Reassign Cancel Delivery" at bounding box center [698, 17] width 1074 height 34
click at [1186, 21] on span "Cancel Delivery" at bounding box center [1194, 17] width 57 height 12
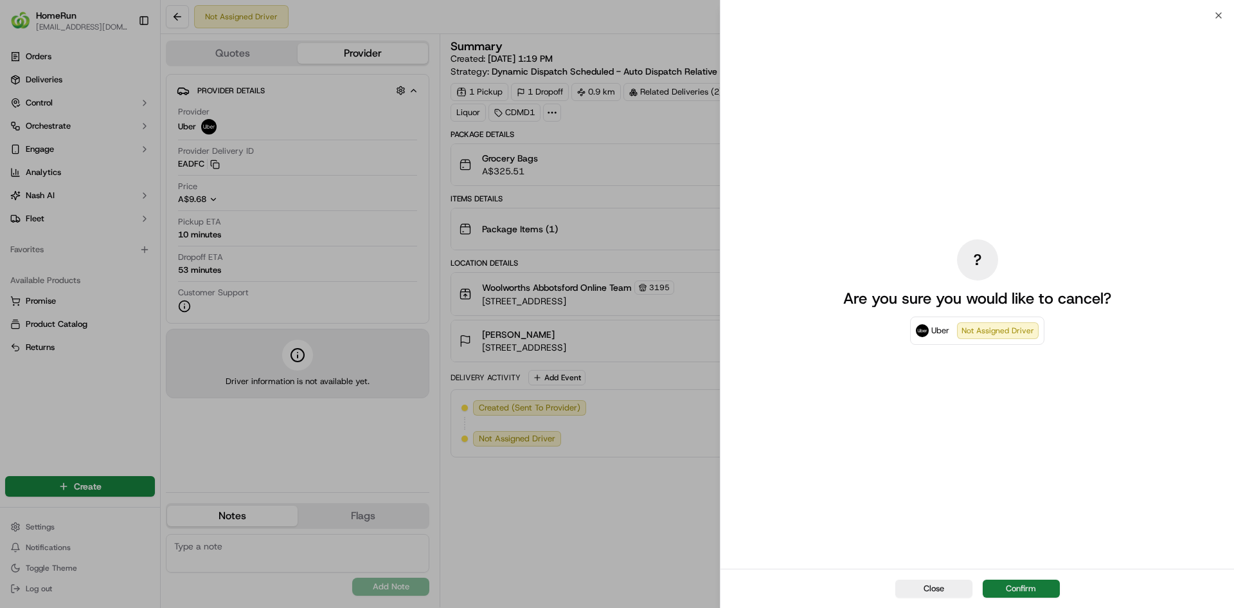
click at [1010, 579] on button "Confirm" at bounding box center [1021, 588] width 77 height 18
click at [1010, 579] on div "Close Confirm" at bounding box center [978, 587] width 514 height 39
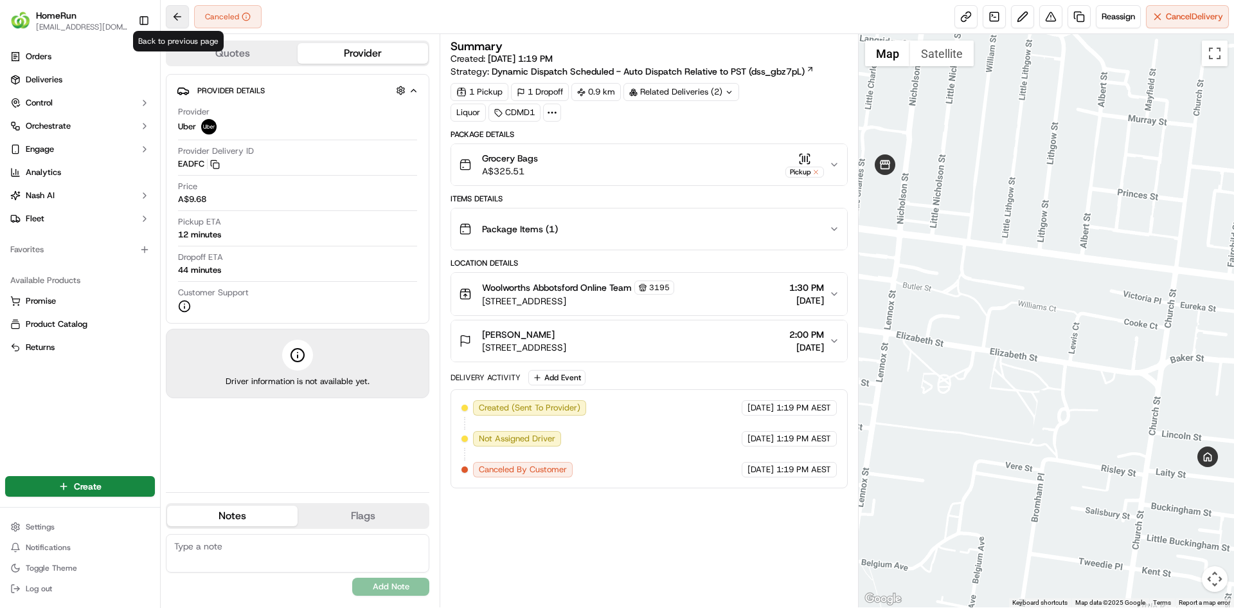
click at [187, 14] on button at bounding box center [177, 16] width 23 height 23
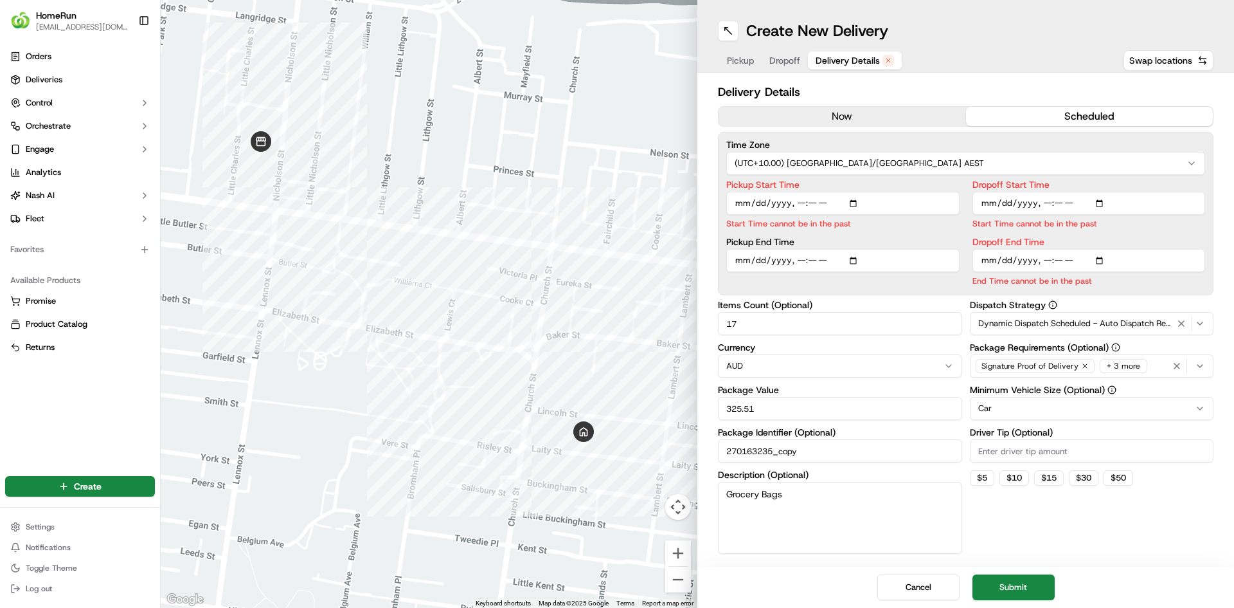
click at [862, 66] on span "Delivery Details" at bounding box center [848, 60] width 64 height 13
click at [816, 207] on input "Pickup Start Time" at bounding box center [843, 203] width 233 height 23
drag, startPoint x: 1158, startPoint y: 365, endPoint x: 1212, endPoint y: 367, distance: 54.0
click at [1212, 367] on button "Signature Proof of Delivery + 3 more" at bounding box center [1092, 365] width 244 height 23
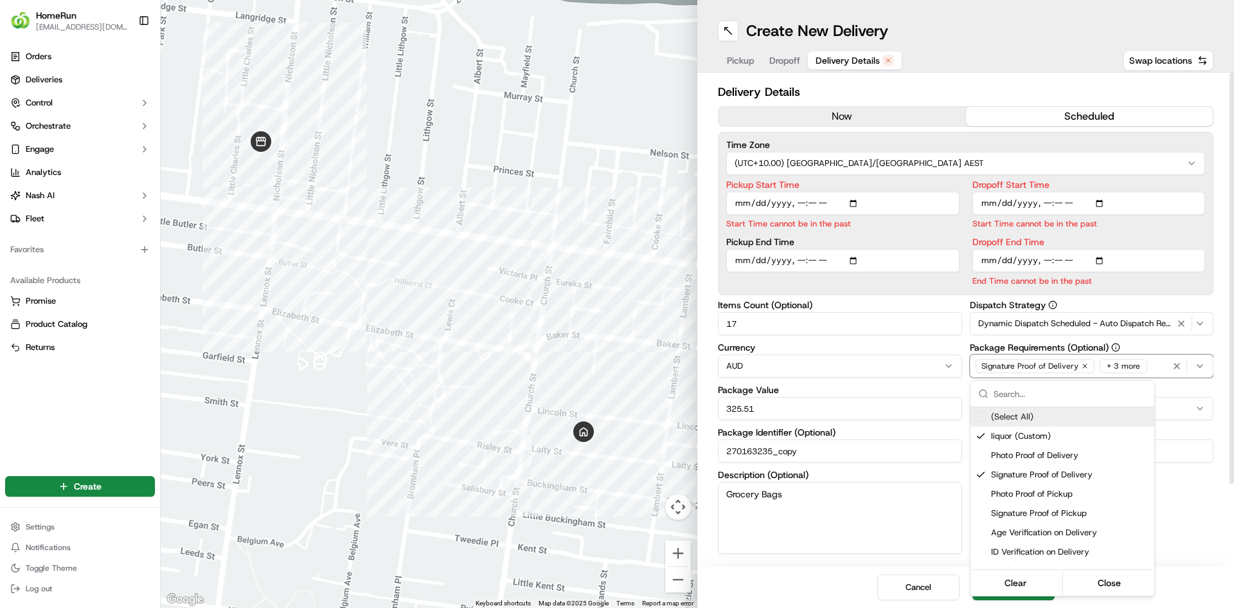
click at [1208, 366] on html "HomeRun [EMAIL_ADDRESS][DOMAIN_NAME] Toggle Sidebar Orders Deliveries Control O…" at bounding box center [617, 304] width 1234 height 608
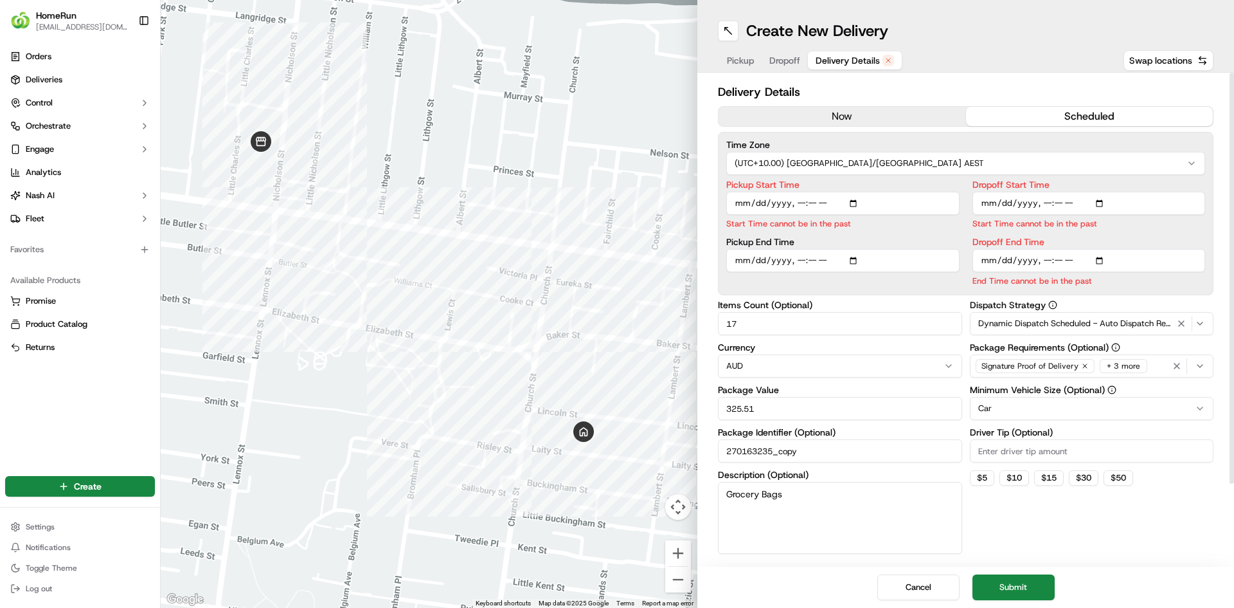
click at [1208, 366] on div "button" at bounding box center [1190, 365] width 41 height 15
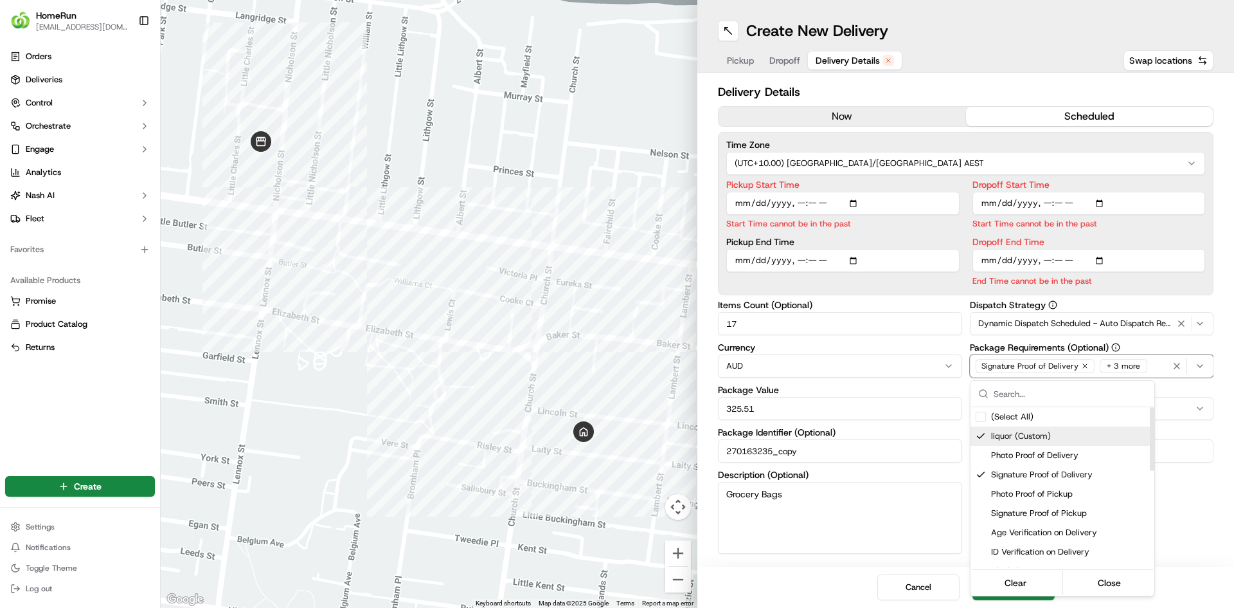
click at [1088, 440] on span "liquor (Custom)" at bounding box center [1070, 436] width 158 height 12
click at [1054, 426] on span "Alcohol" at bounding box center [1070, 423] width 158 height 12
click at [1206, 568] on html "HomeRun [EMAIL_ADDRESS][DOMAIN_NAME] Toggle Sidebar Orders Deliveries Control O…" at bounding box center [617, 304] width 1234 height 608
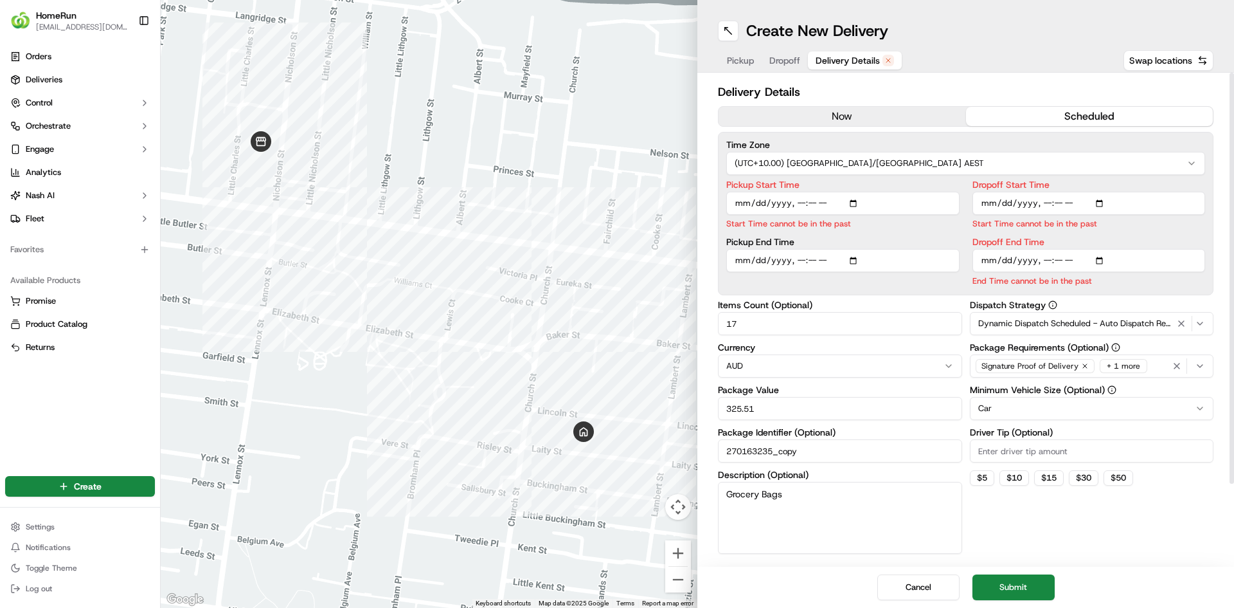
click at [743, 260] on input "Pickup End Time" at bounding box center [843, 260] width 233 height 23
click at [1199, 364] on icon "button" at bounding box center [1200, 366] width 10 height 10
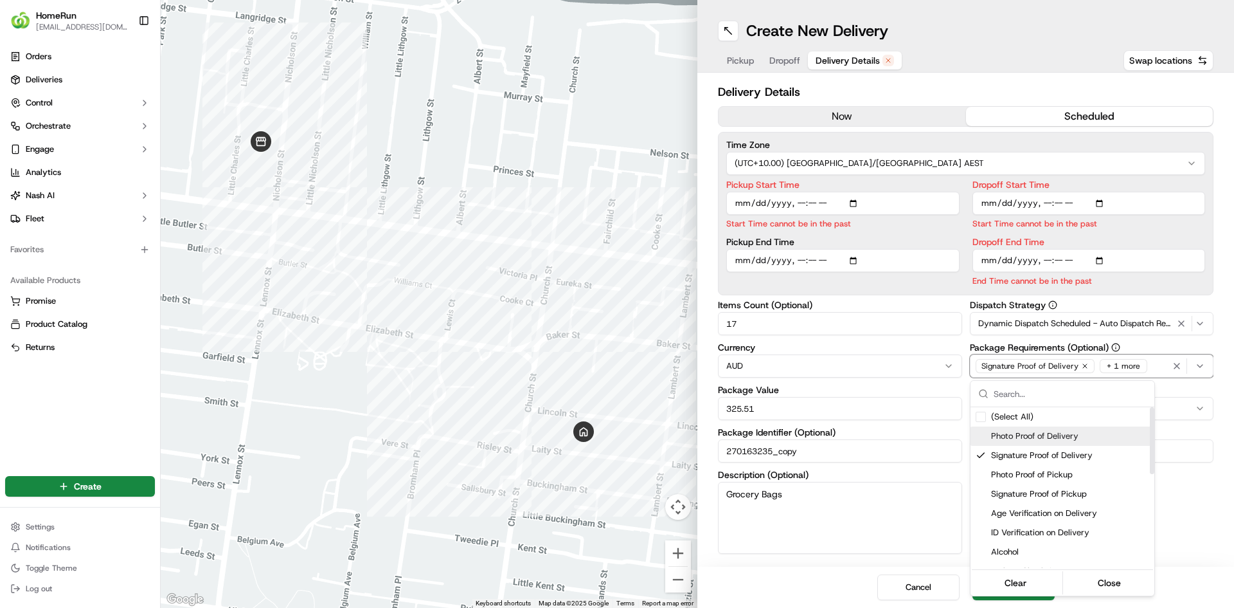
click at [1044, 437] on span "Photo Proof of Delivery" at bounding box center [1070, 436] width 158 height 12
click at [1043, 455] on span "Signature Proof of Delivery" at bounding box center [1070, 455] width 158 height 12
click at [1054, 461] on div "Meet on Delivery" at bounding box center [1063, 455] width 184 height 19
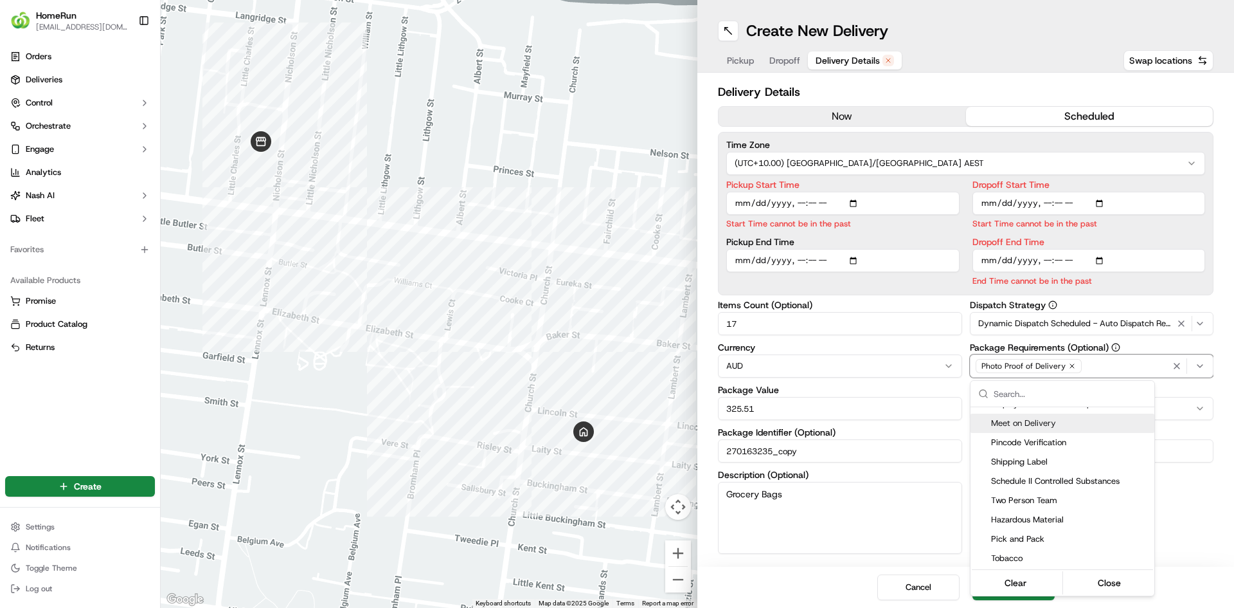
click at [733, 258] on html "HomeRun [EMAIL_ADDRESS][DOMAIN_NAME] Toggle Sidebar Orders Deliveries Control O…" at bounding box center [617, 304] width 1234 height 608
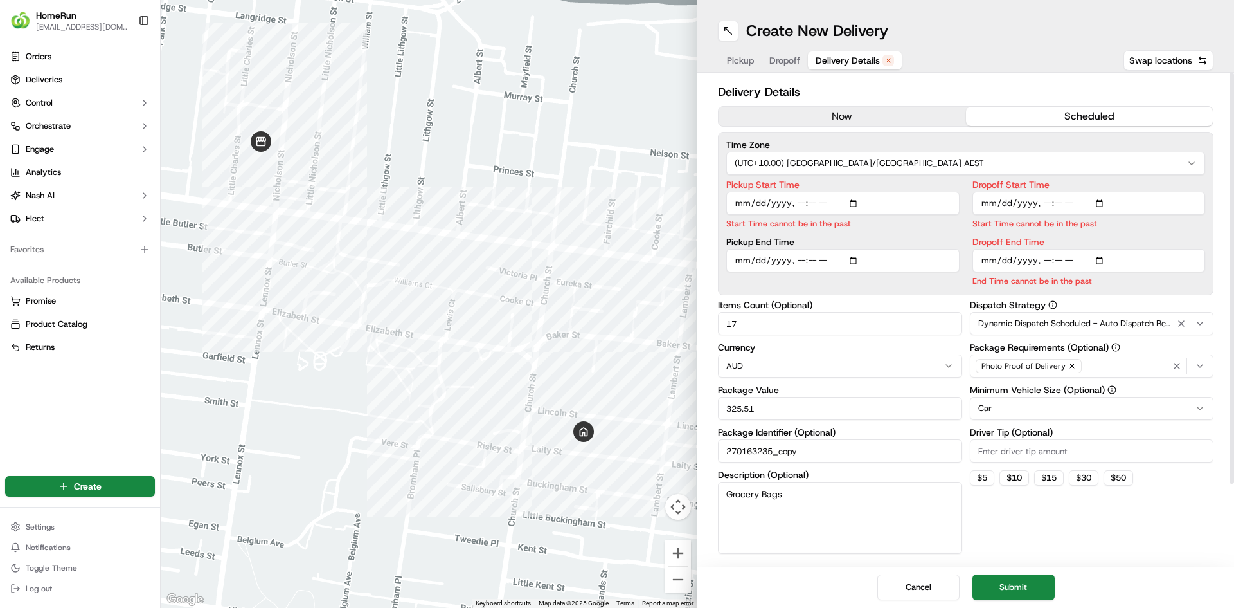
click at [739, 261] on input "Pickup End Time" at bounding box center [843, 260] width 233 height 23
click at [801, 203] on input "Pickup Start Time" at bounding box center [843, 203] width 233 height 23
click at [819, 203] on input "Pickup Start Time" at bounding box center [843, 203] width 233 height 23
click at [809, 201] on input "Pickup Start Time" at bounding box center [843, 203] width 233 height 23
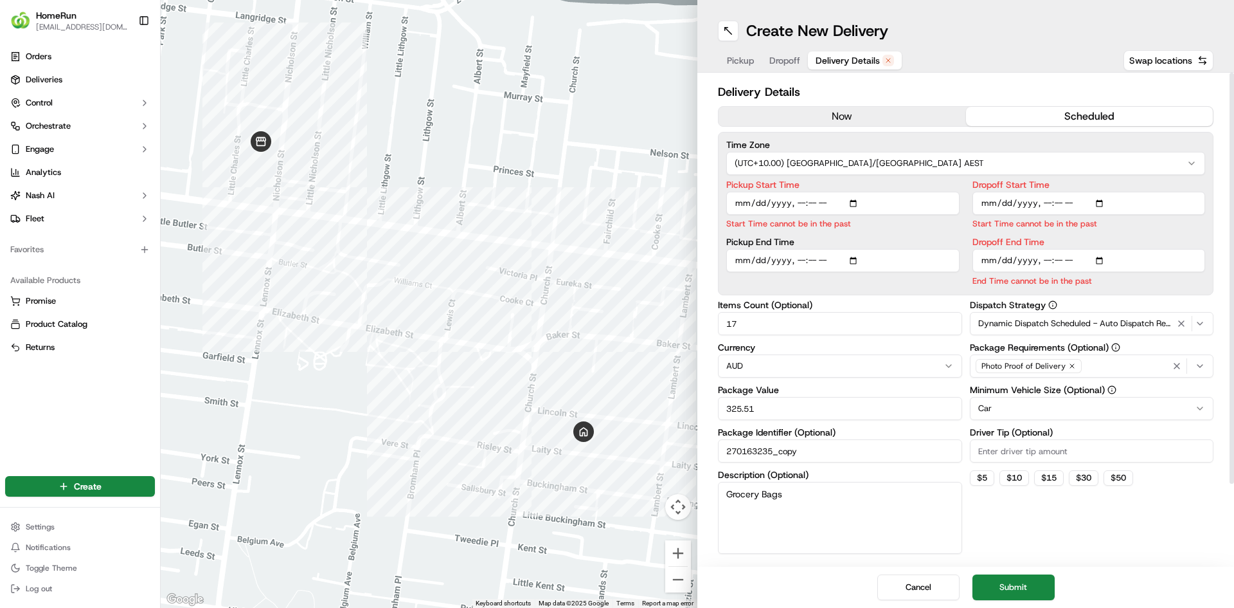
click at [743, 260] on input "Pickup End Time" at bounding box center [843, 260] width 233 height 23
click at [741, 262] on input "Pickup End Time" at bounding box center [843, 260] width 233 height 23
click at [814, 201] on input "Pickup Start Time" at bounding box center [843, 203] width 233 height 23
type input "[DATE]T13:30"
click at [1039, 199] on input "Dropoff Start Time" at bounding box center [1089, 203] width 233 height 23
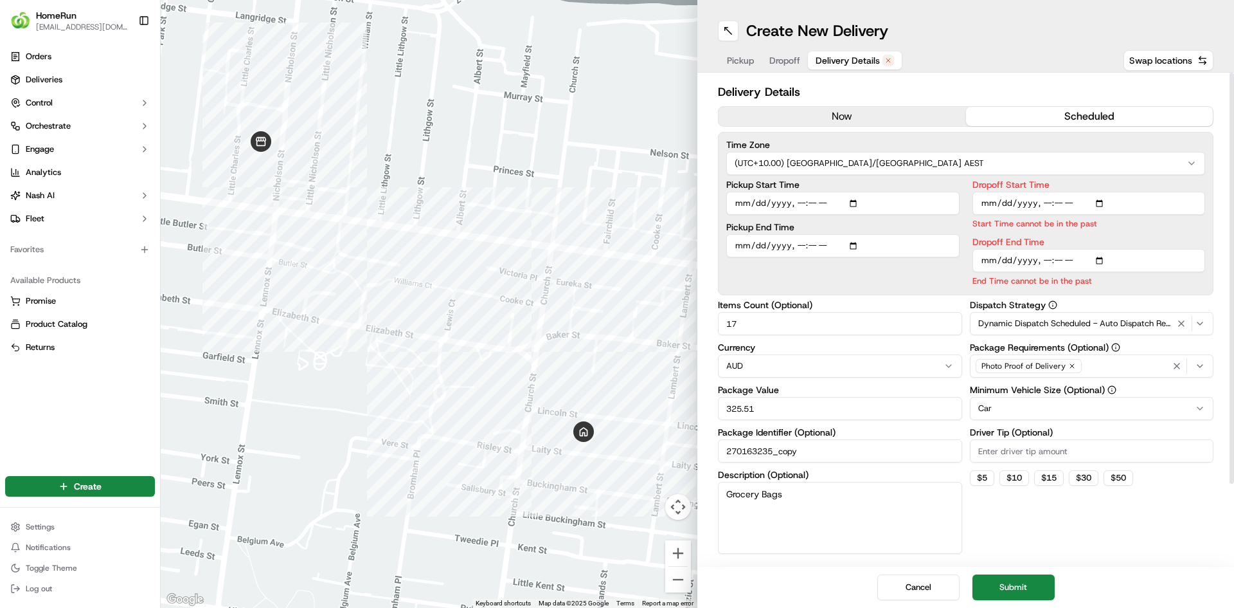
click at [1059, 202] on input "Dropoff Start Time" at bounding box center [1089, 203] width 233 height 23
type input "[DATE]T13:45"
click at [1045, 258] on input "Dropoff End Time" at bounding box center [1089, 260] width 233 height 23
click at [1058, 259] on input "Dropoff End Time" at bounding box center [1089, 260] width 233 height 23
type input "[DATE]T13:50"
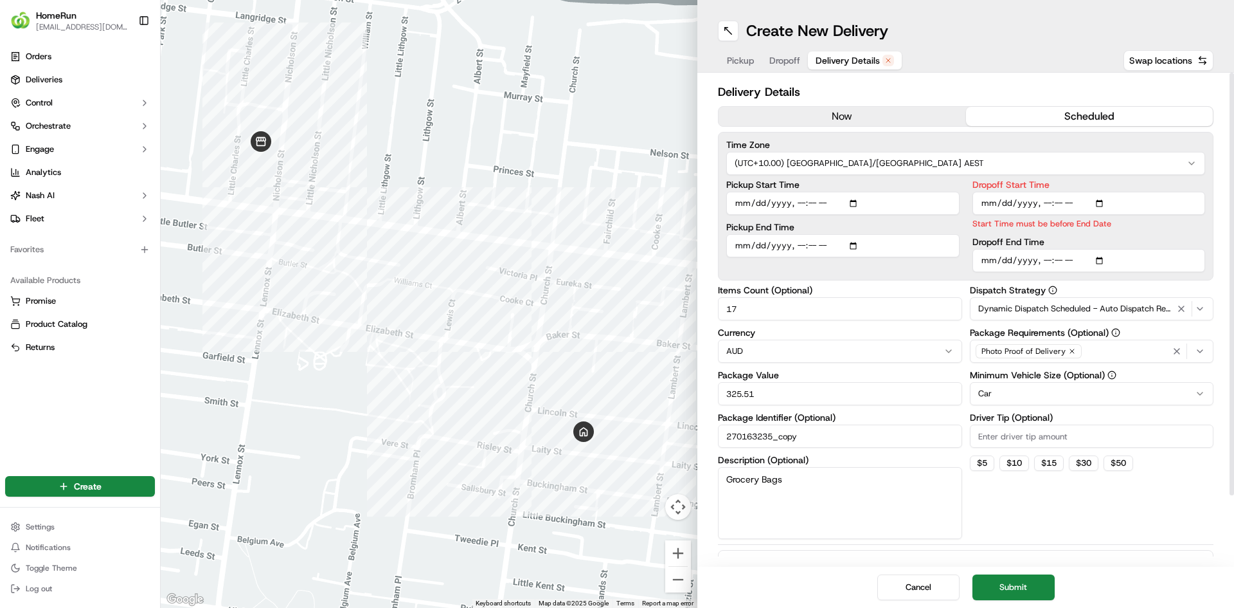
click at [951, 293] on div "Delivery Details now scheduled Time Zone (UTC+10.00) [GEOGRAPHIC_DATA]/[GEOGRAP…" at bounding box center [966, 360] width 496 height 554
click at [1015, 201] on input "Dropoff Start Time" at bounding box center [1089, 203] width 233 height 23
click at [1015, 240] on div "Dropoff End Time" at bounding box center [1089, 254] width 233 height 35
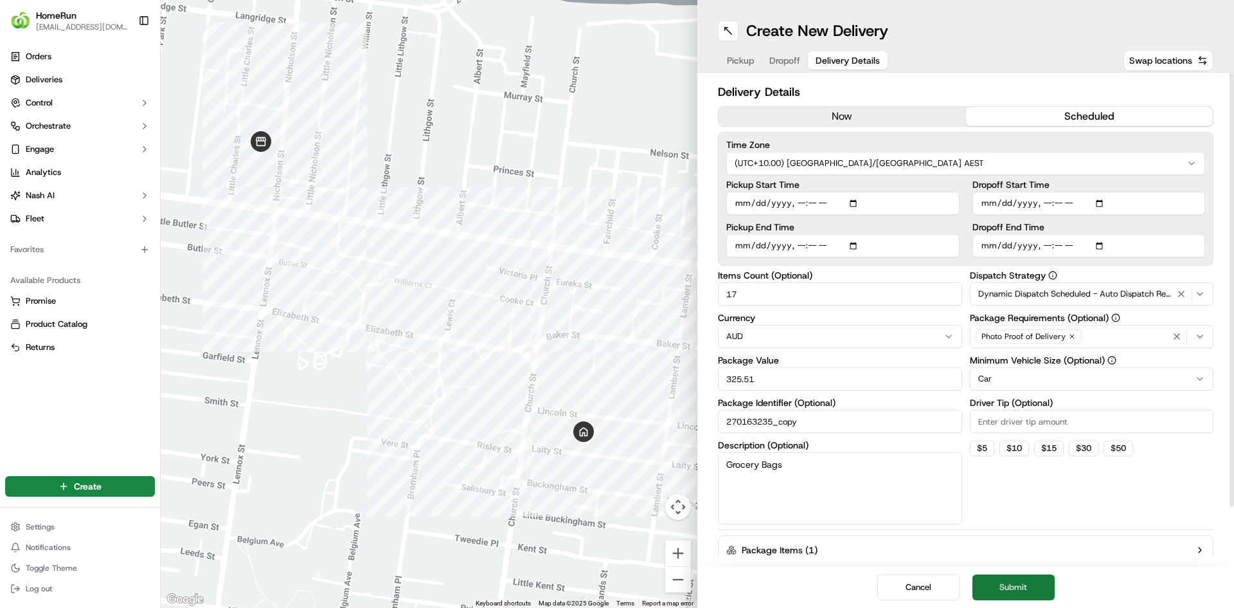
click at [1022, 588] on button "Submit" at bounding box center [1014, 587] width 82 height 26
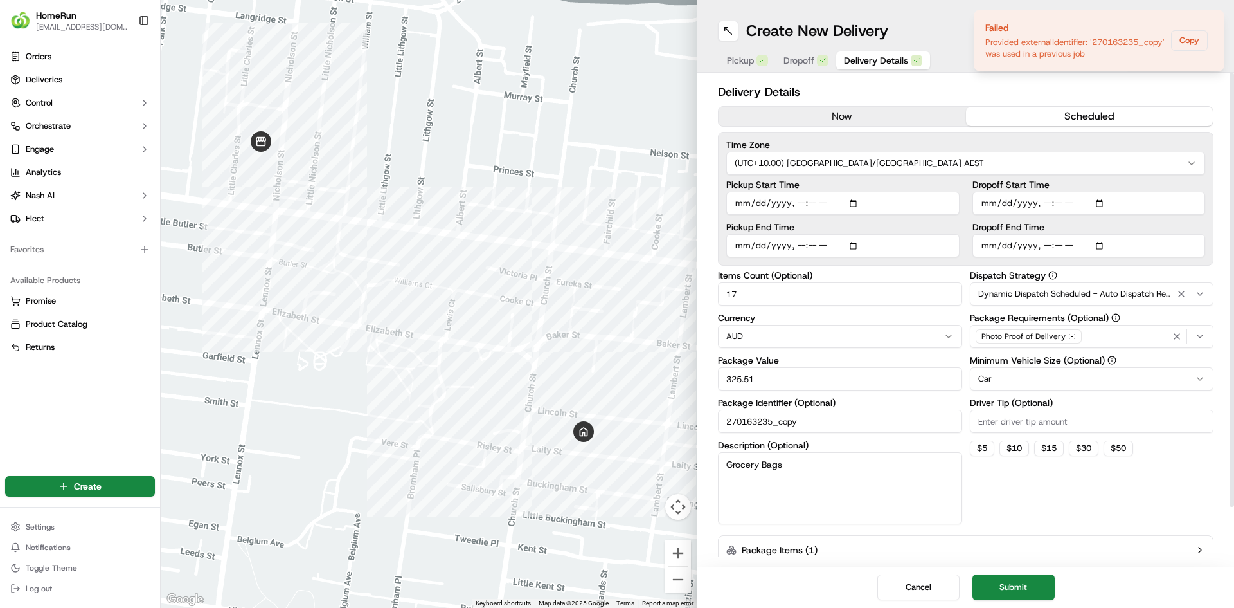
click at [889, 420] on input "270163235_copy" at bounding box center [840, 421] width 244 height 23
type input "270163235_copy1"
click at [997, 595] on button "Submit" at bounding box center [1014, 587] width 82 height 26
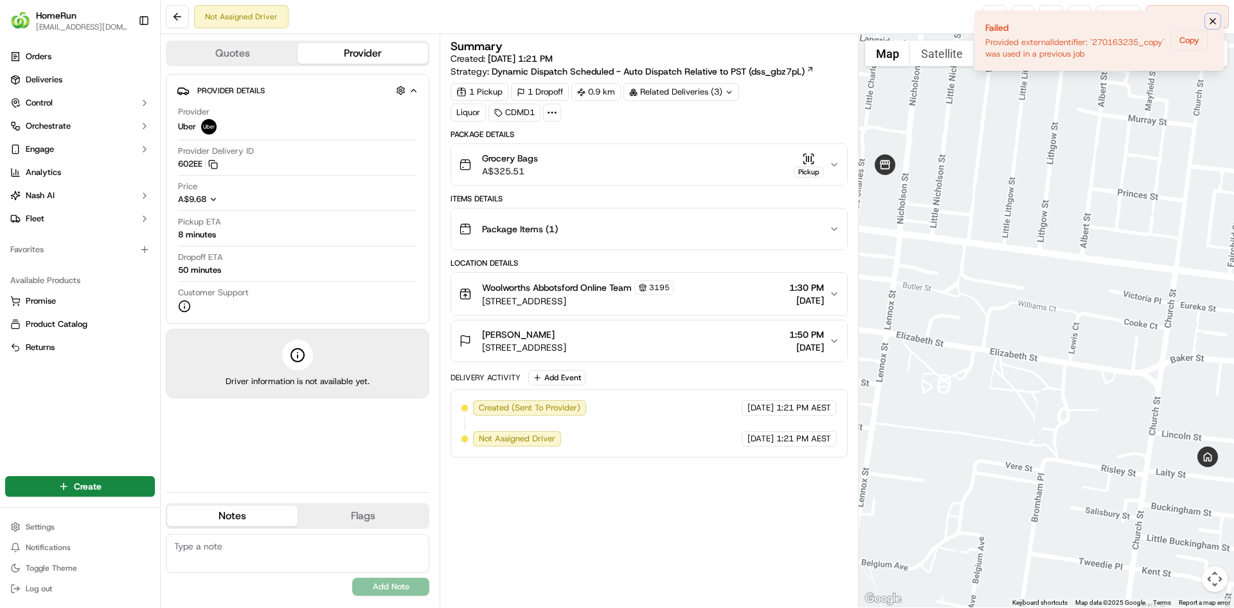
click at [1207, 15] on button "Notifications (F8)" at bounding box center [1213, 21] width 15 height 15
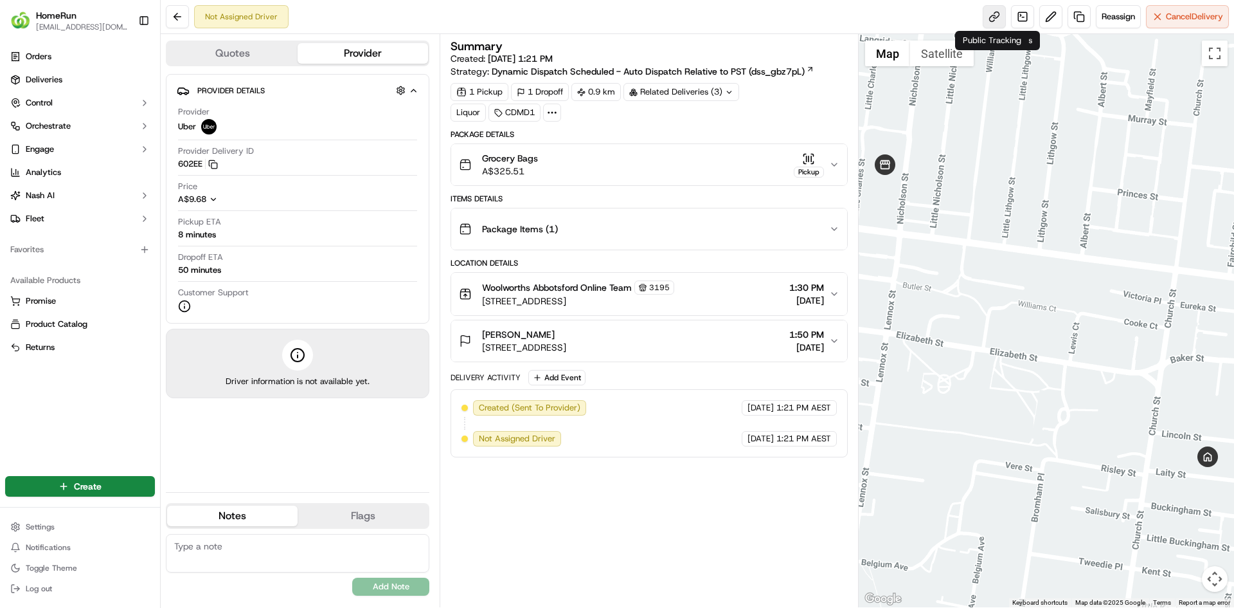
click at [995, 17] on link at bounding box center [994, 16] width 23 height 23
click at [1046, 14] on button at bounding box center [1051, 16] width 23 height 23
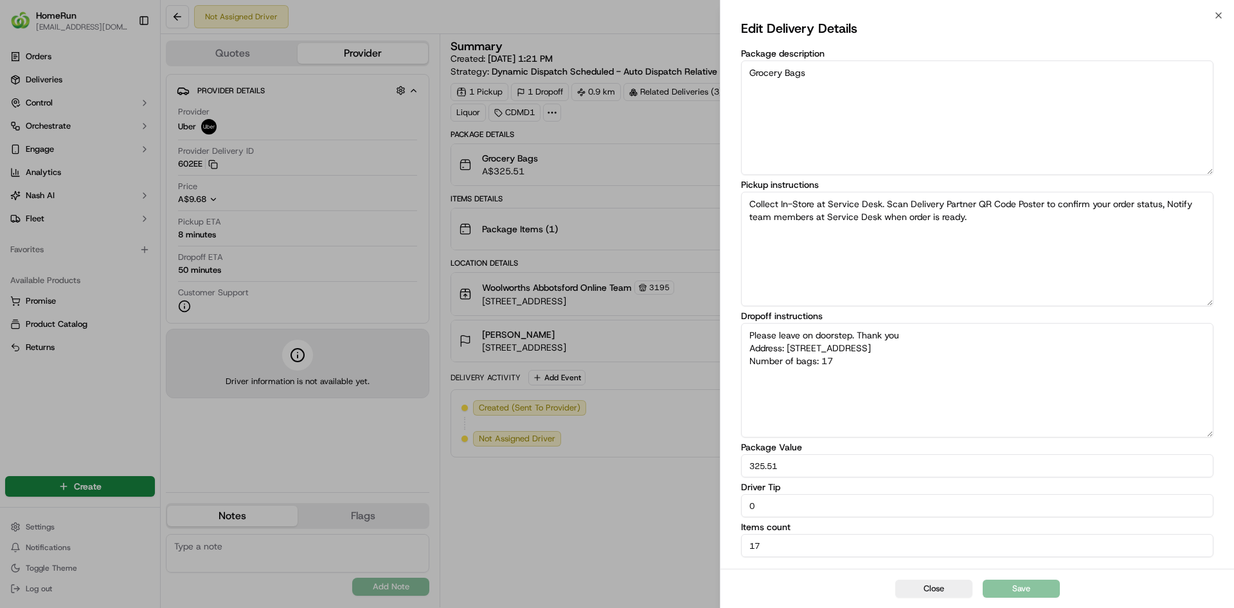
click at [995, 332] on textarea "Please leave on doorstep. Thank you Address: [STREET_ADDRESS] Number of bags: 17" at bounding box center [977, 380] width 473 height 114
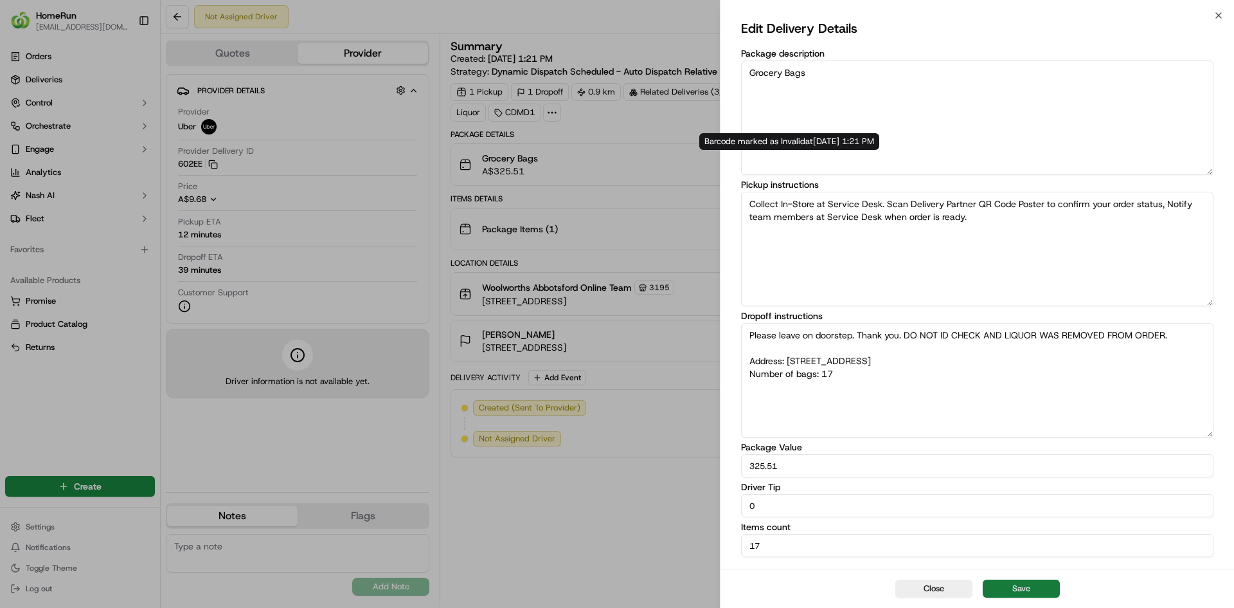
type textarea "Please leave on doorstep. Thank you. DO NOT ID CHECK AND LIQUOR WAS REMOVED FRO…"
click at [1027, 581] on button "Save" at bounding box center [1021, 588] width 77 height 18
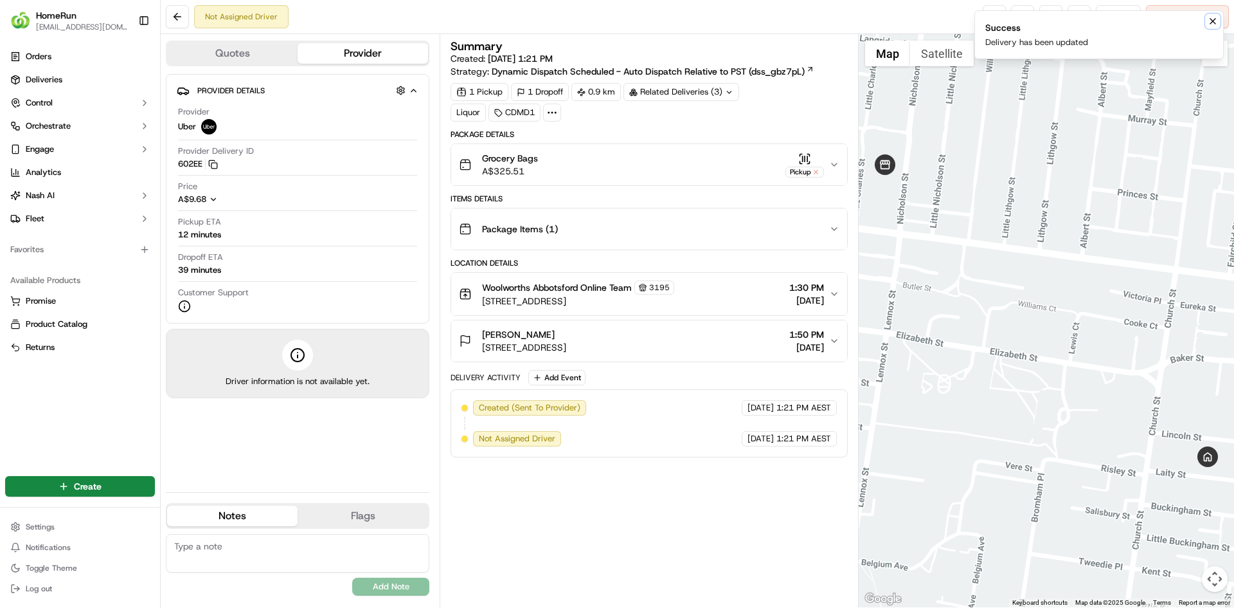
click at [1216, 26] on icon "Notifications (F8)" at bounding box center [1213, 21] width 10 height 10
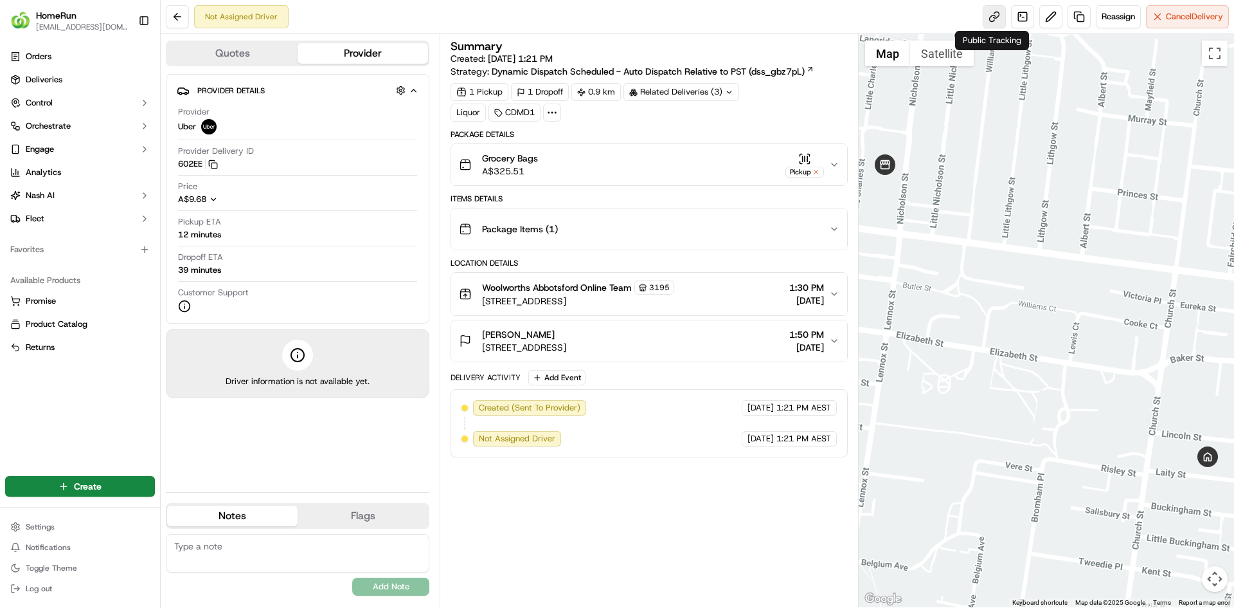
click at [993, 11] on link at bounding box center [994, 16] width 23 height 23
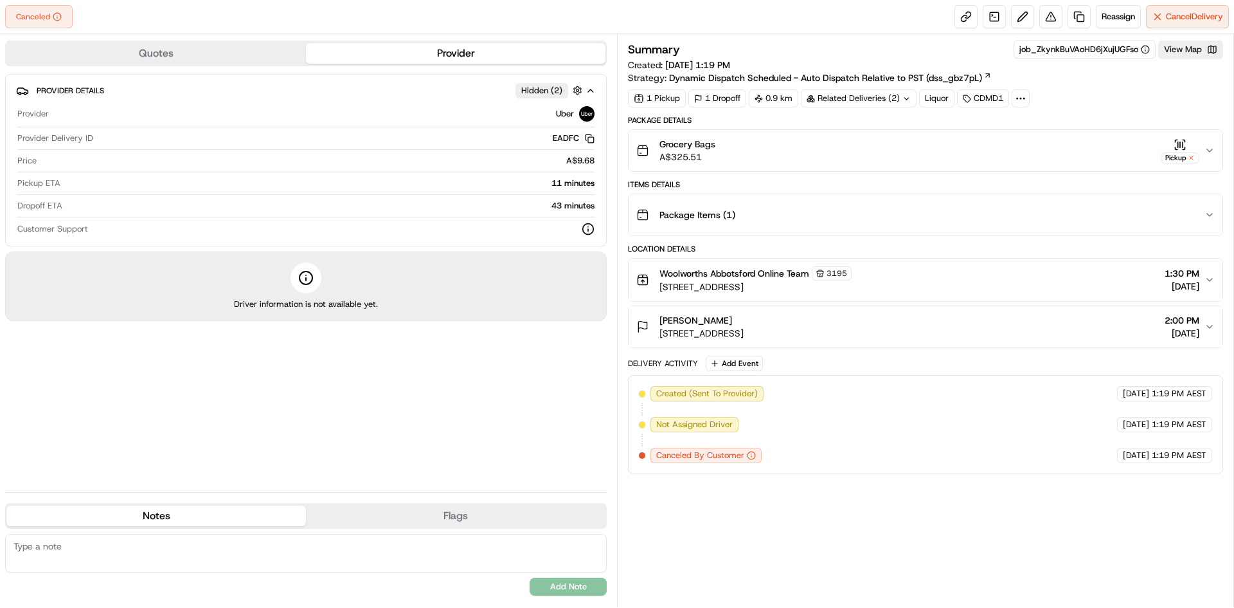
click at [889, 100] on div "Related Deliveries (2)" at bounding box center [859, 98] width 116 height 18
click at [880, 145] on span "job_BkuFtYZjVA2QQgMjzc6UrM" at bounding box center [893, 150] width 122 height 12
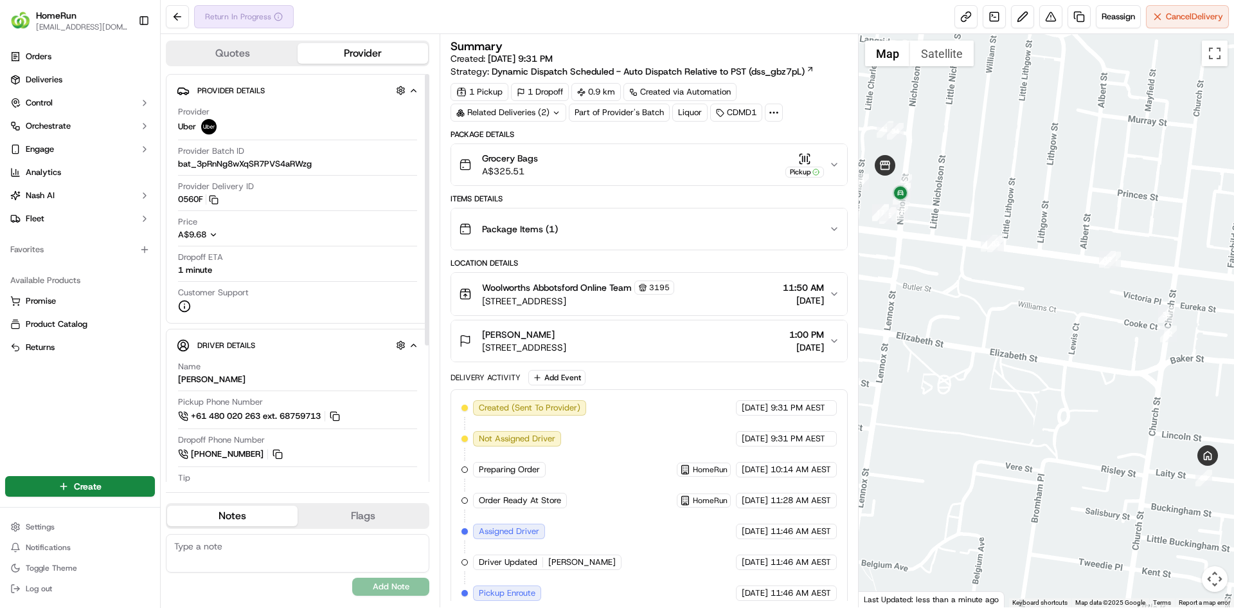
scroll to position [258, 0]
